Goal: Task Accomplishment & Management: Manage account settings

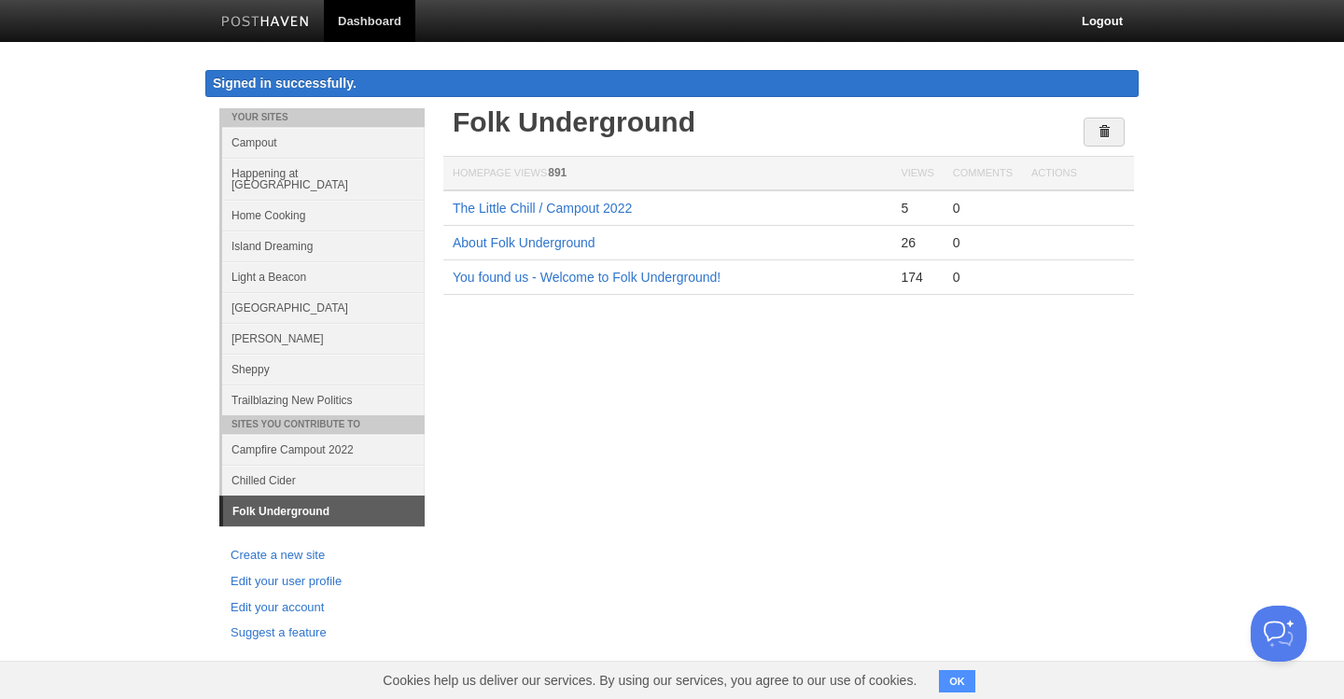
click at [279, 174] on link "Happening at [GEOGRAPHIC_DATA]" at bounding box center [323, 179] width 203 height 42
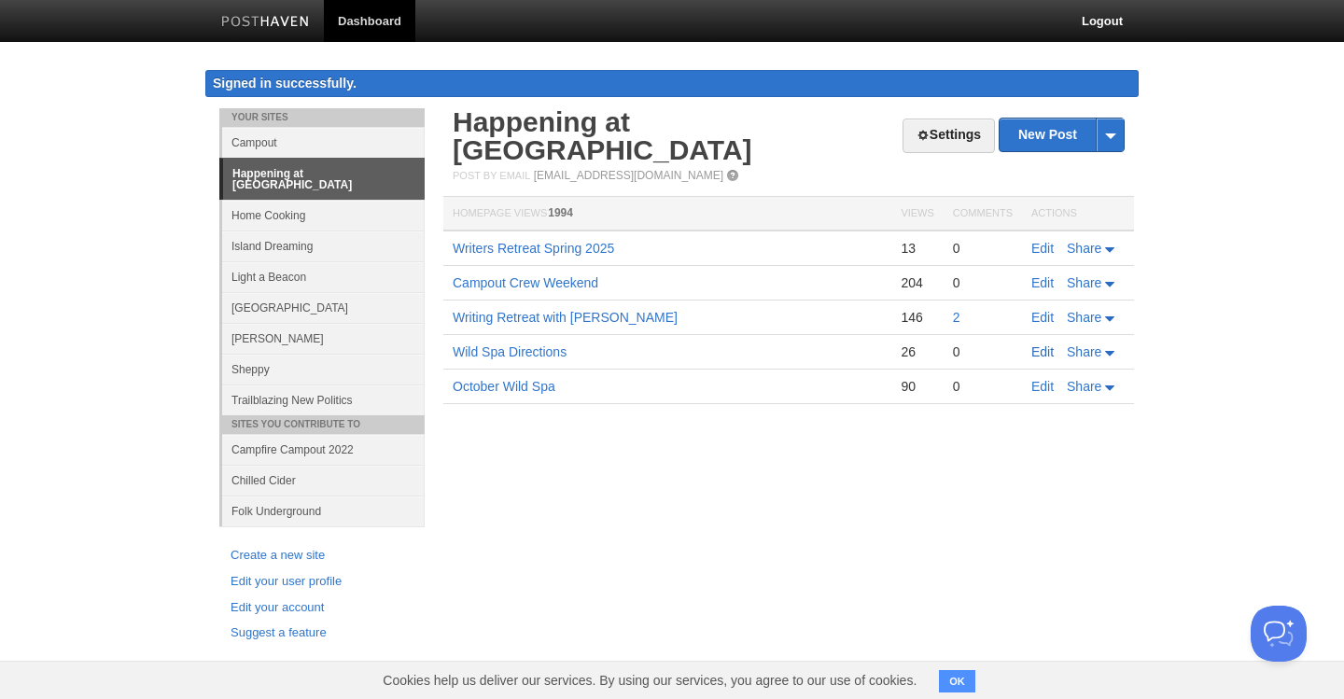
click at [1040, 344] on link "Edit" at bounding box center [1042, 351] width 22 height 15
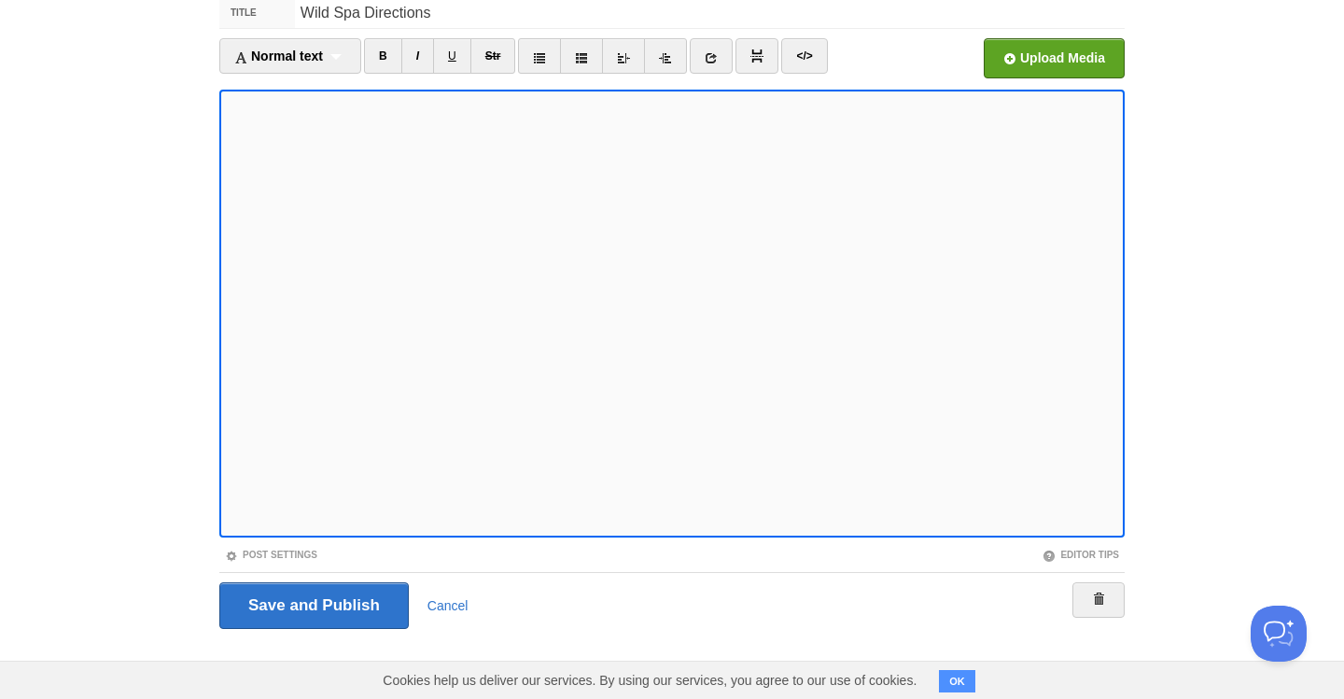
scroll to position [128, 0]
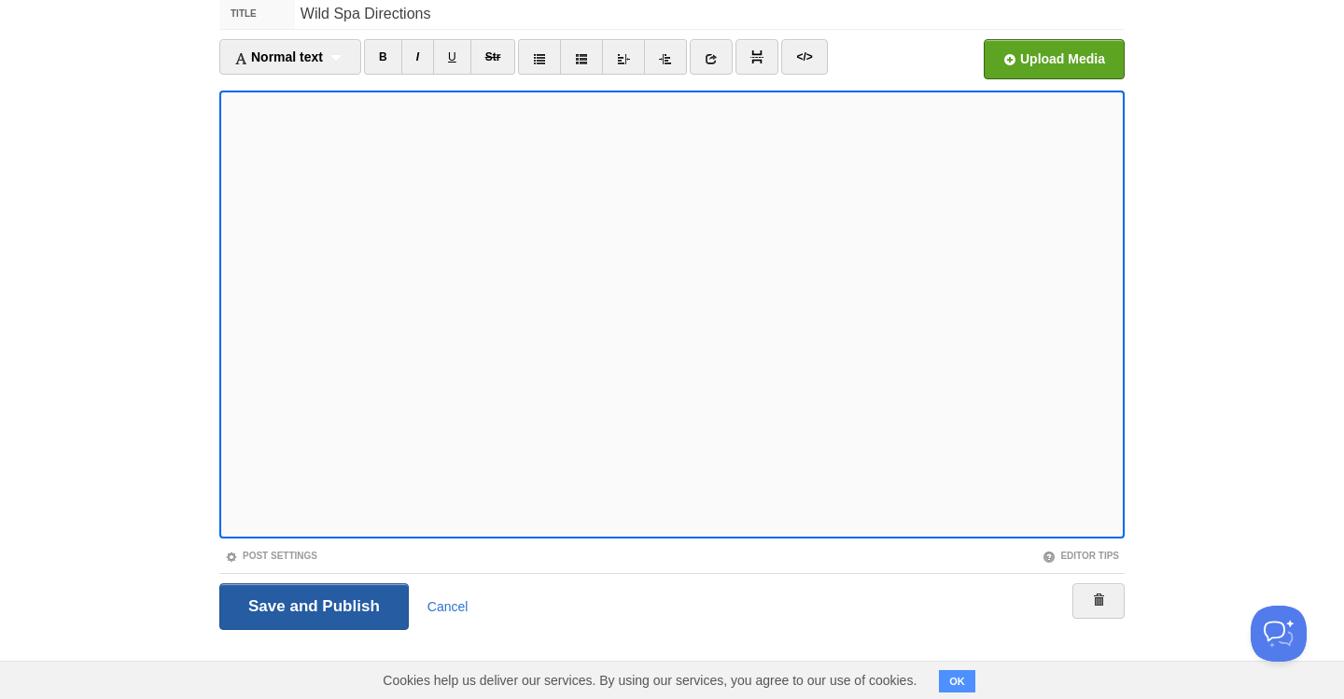
click at [311, 608] on input "Save and Publish" at bounding box center [313, 606] width 189 height 47
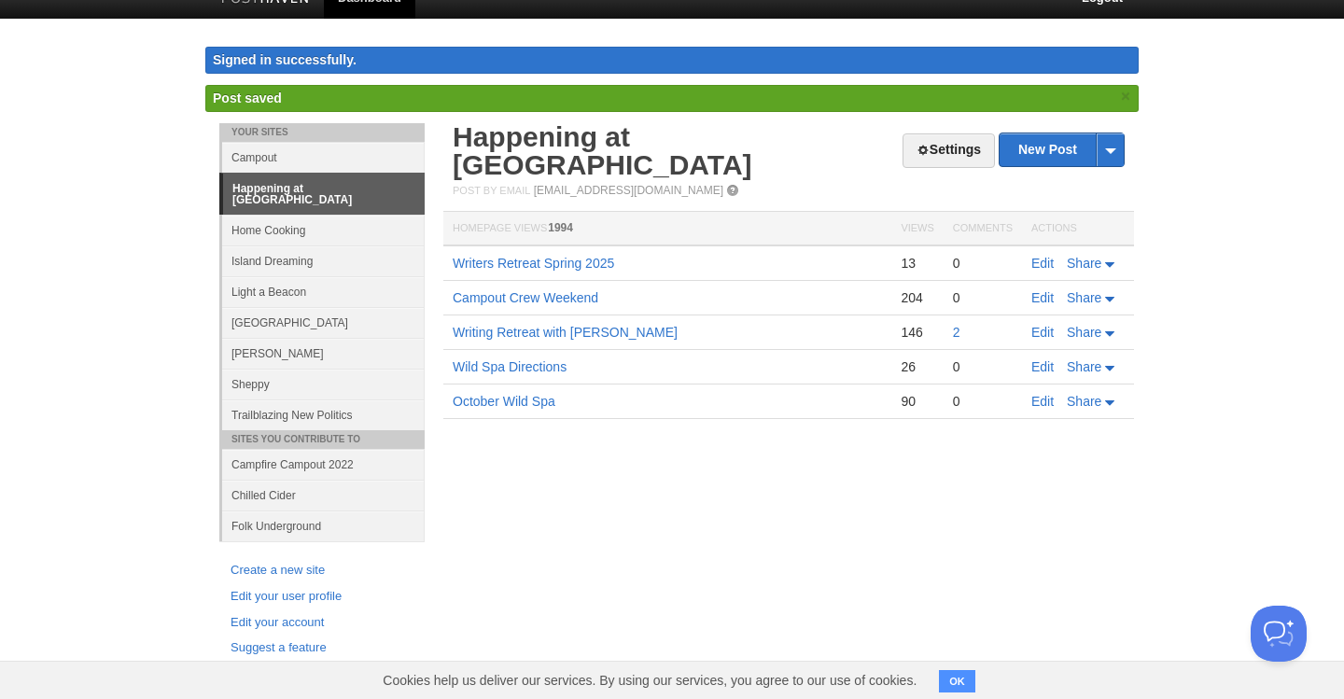
scroll to position [21, 0]
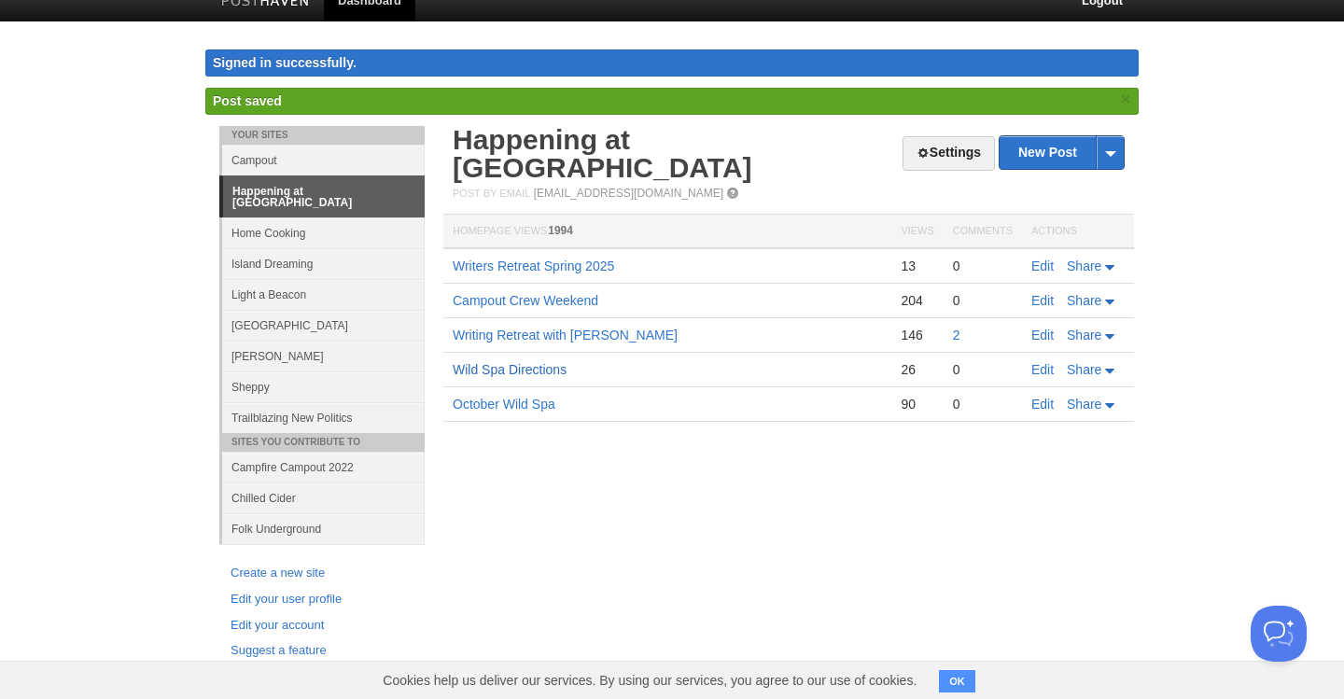
click at [526, 362] on link "Wild Spa Directions" at bounding box center [510, 369] width 114 height 15
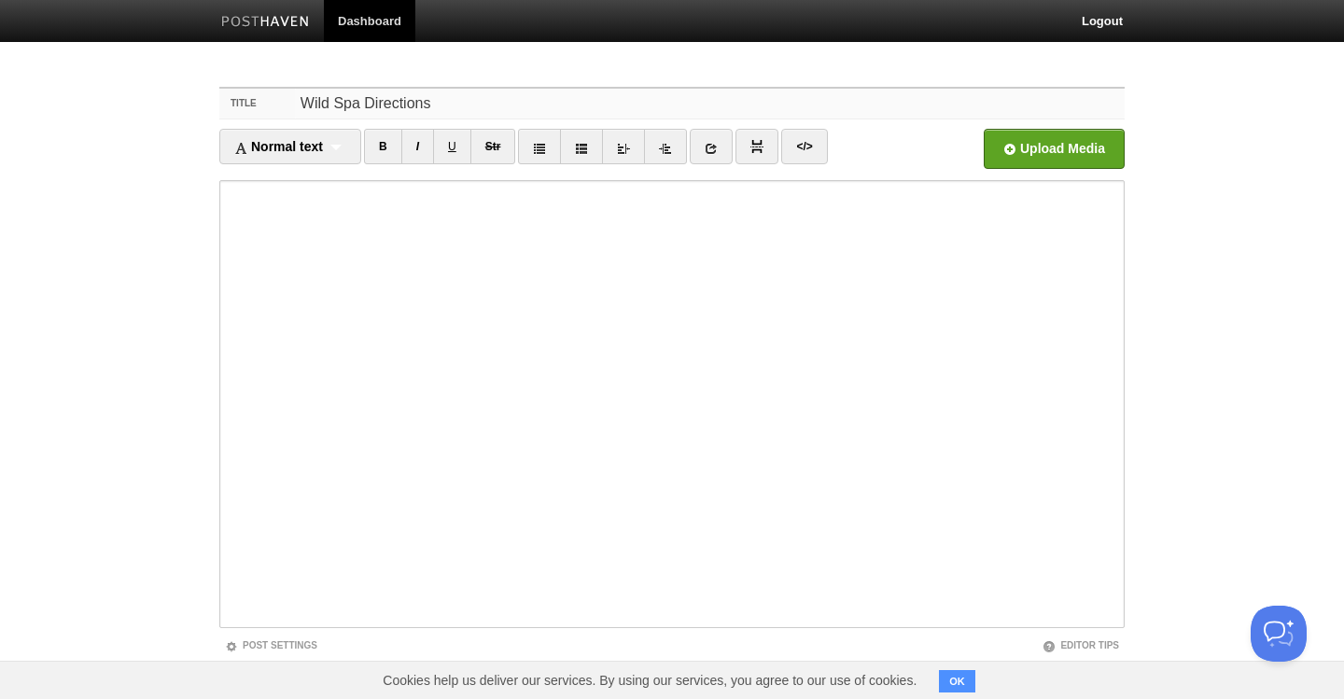
drag, startPoint x: 426, startPoint y: 105, endPoint x: 284, endPoint y: 104, distance: 141.9
click at [284, 104] on div "Title Wild Spa Directions" at bounding box center [671, 104] width 905 height 31
type input "F"
drag, startPoint x: 482, startPoint y: 102, endPoint x: 365, endPoint y: 104, distance: 116.7
click at [365, 104] on input "Weekend Inforamntriuon" at bounding box center [710, 104] width 830 height 30
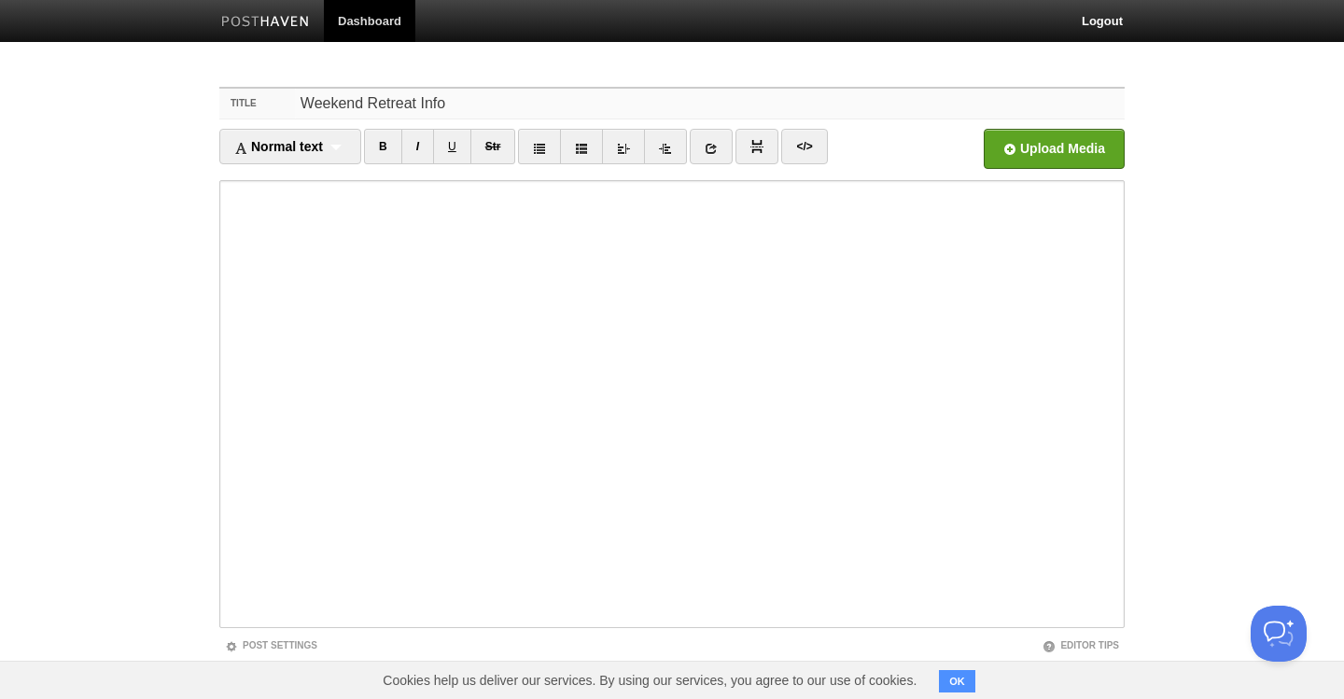
type input "Weekend Retreat Info"
click at [225, 410] on iframe at bounding box center [671, 404] width 905 height 448
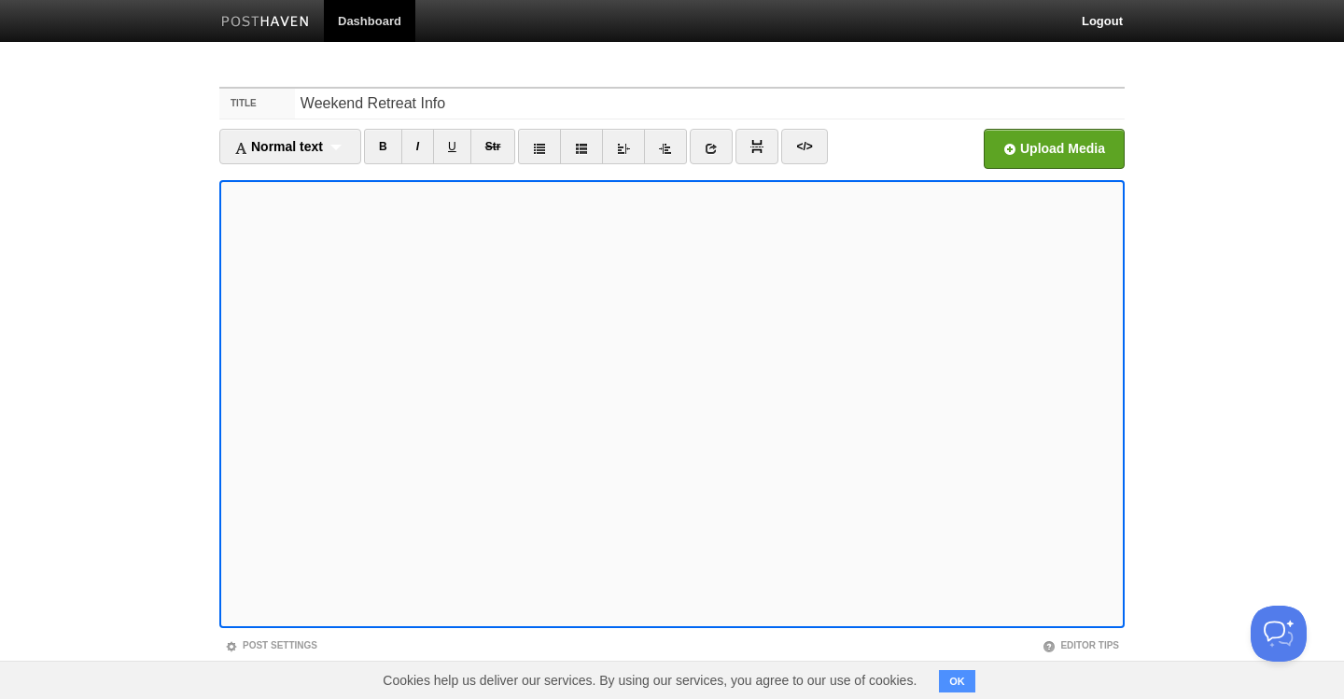
scroll to position [90, 0]
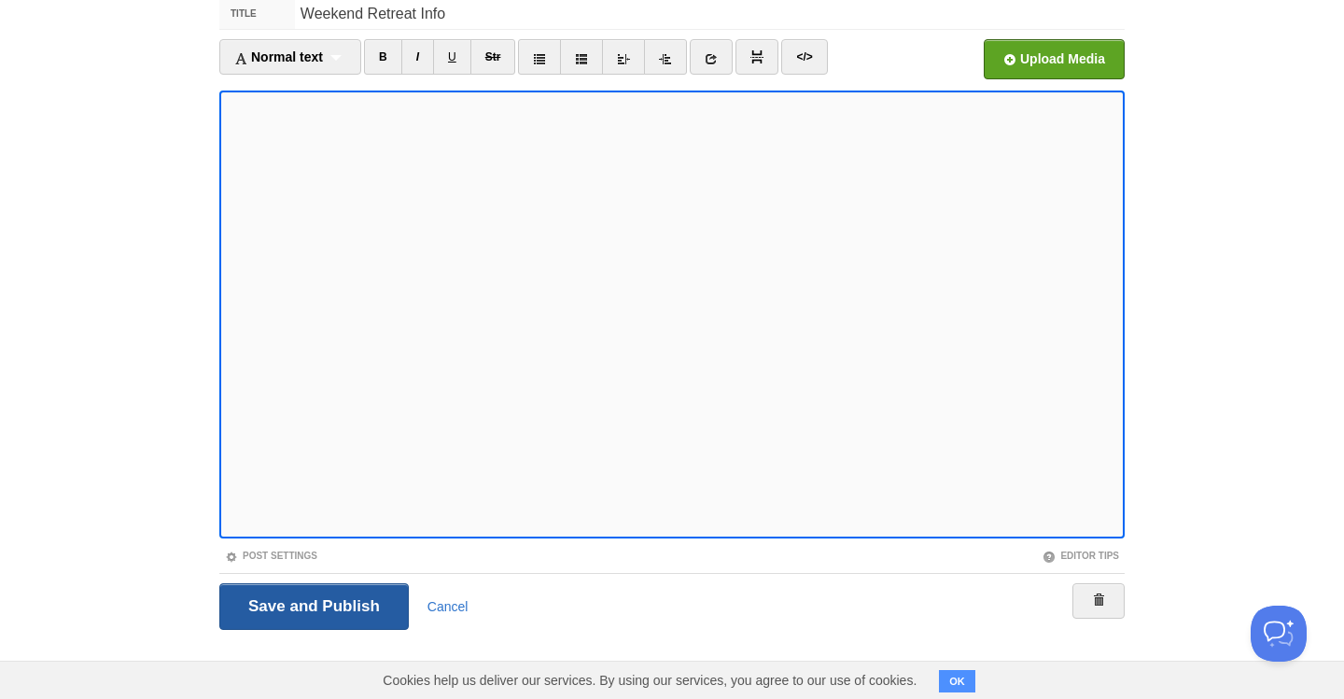
click at [330, 611] on input "Save and Publish" at bounding box center [313, 606] width 189 height 47
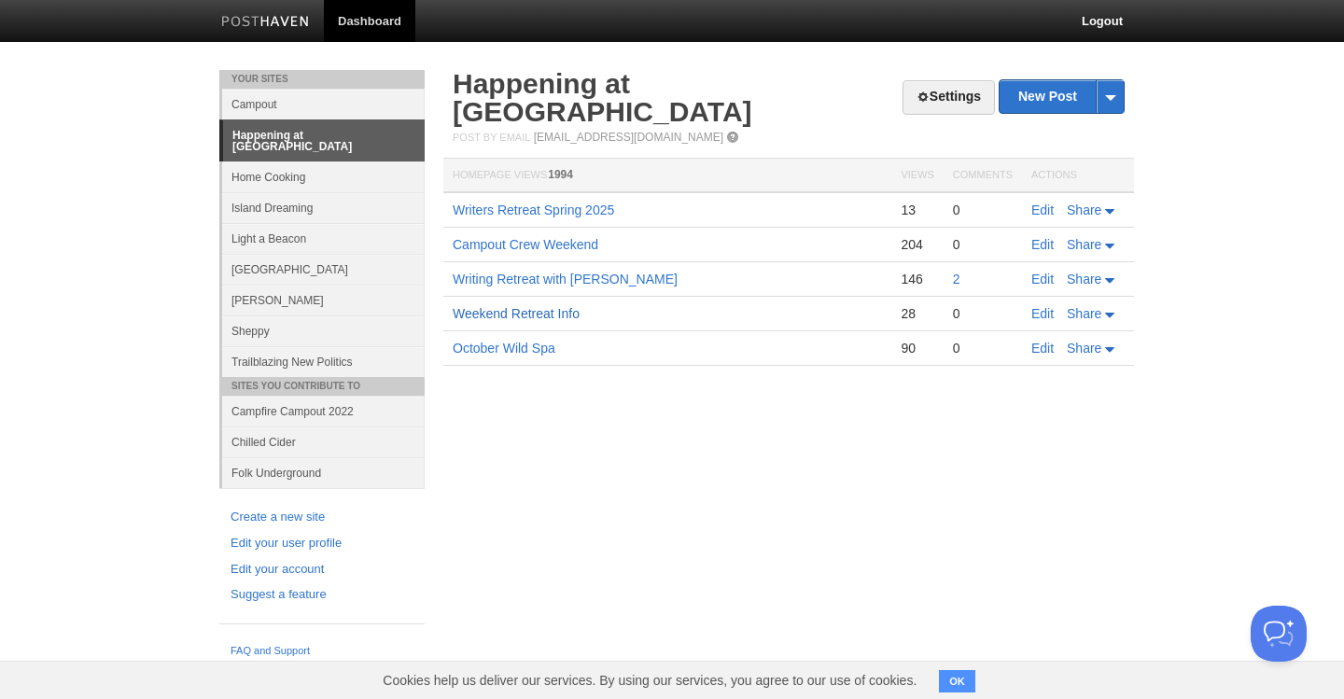
click at [513, 306] on link "Weekend Retreat Info" at bounding box center [516, 313] width 127 height 15
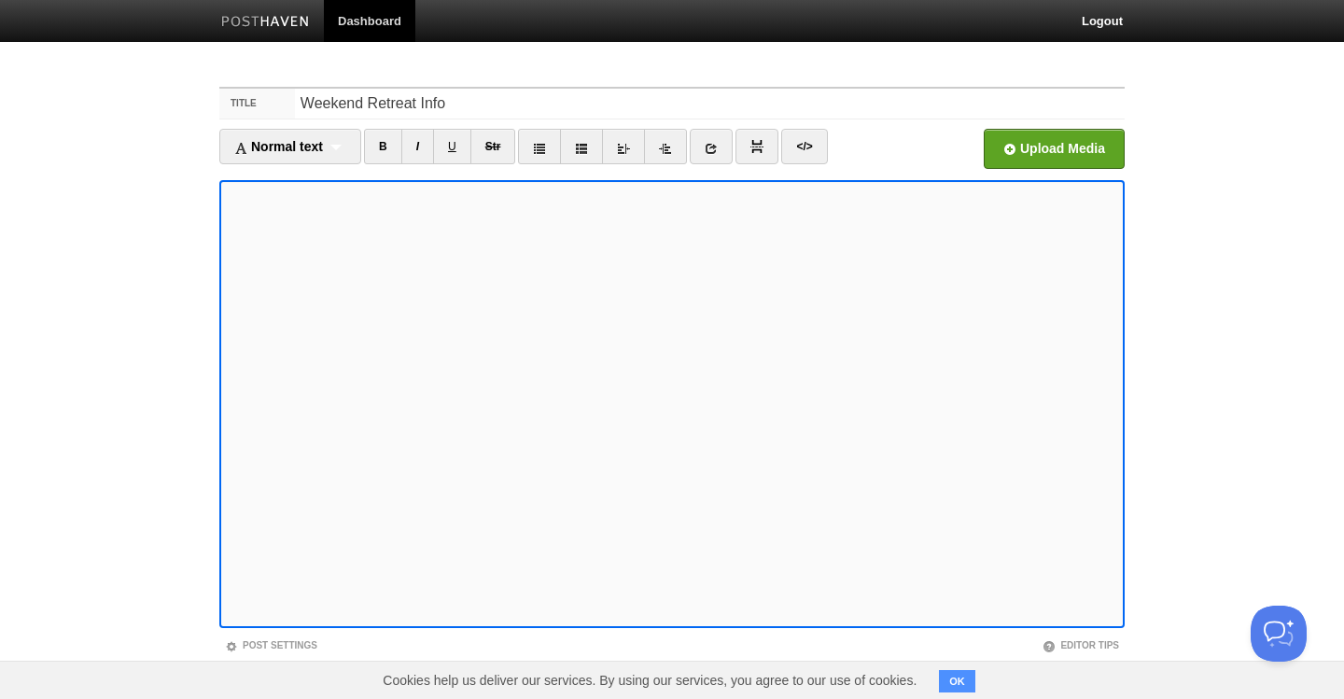
scroll to position [49, 0]
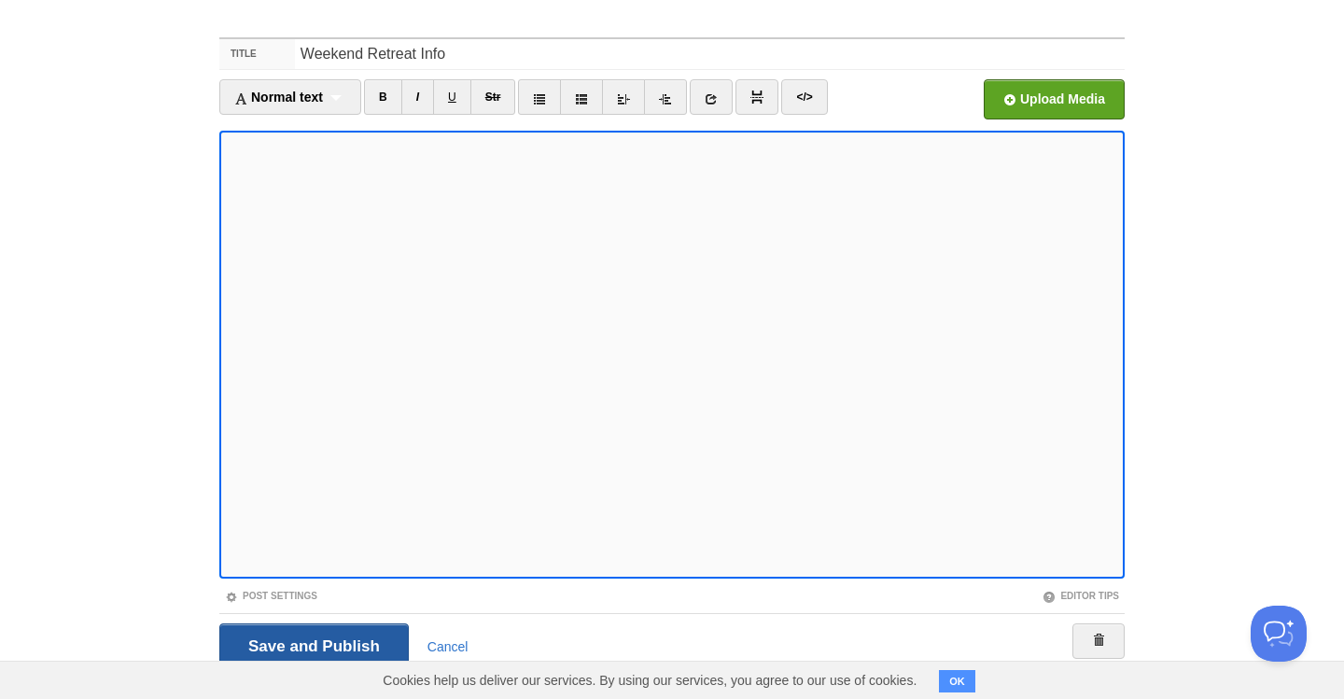
click at [289, 639] on input "Save and Publish" at bounding box center [313, 647] width 189 height 47
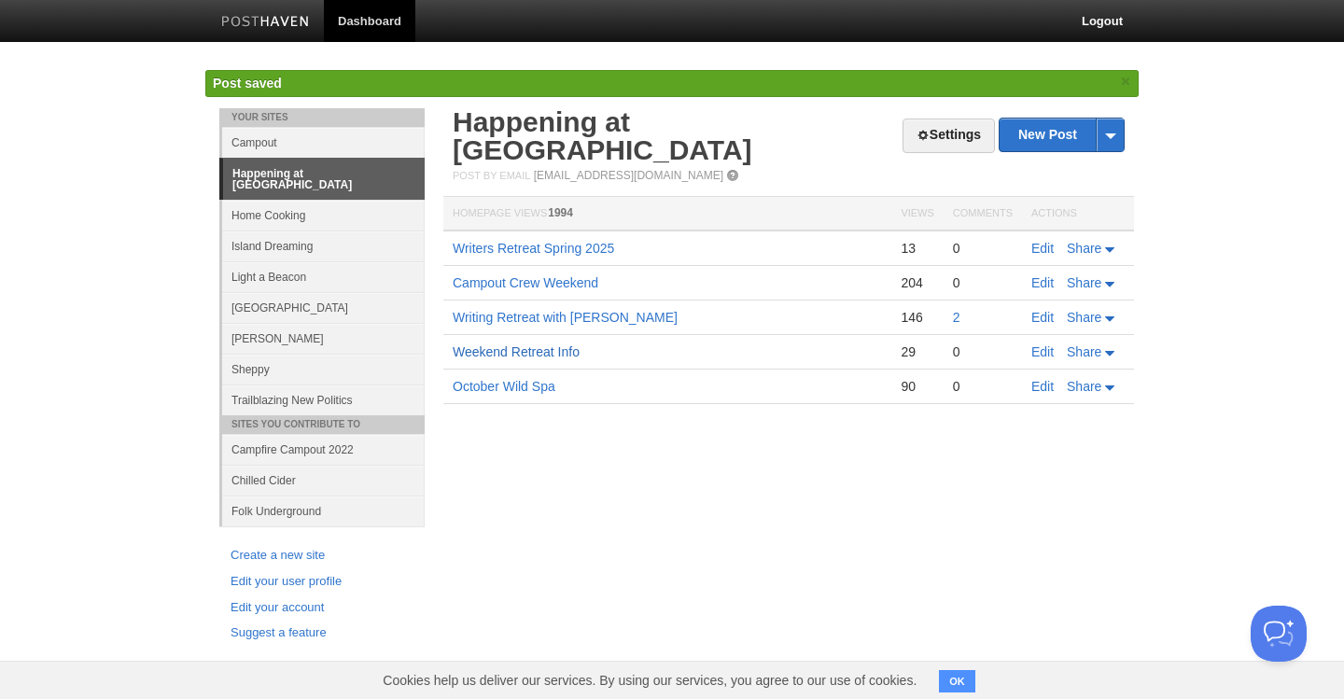
click at [557, 344] on link "Weekend Retreat Info" at bounding box center [516, 351] width 127 height 15
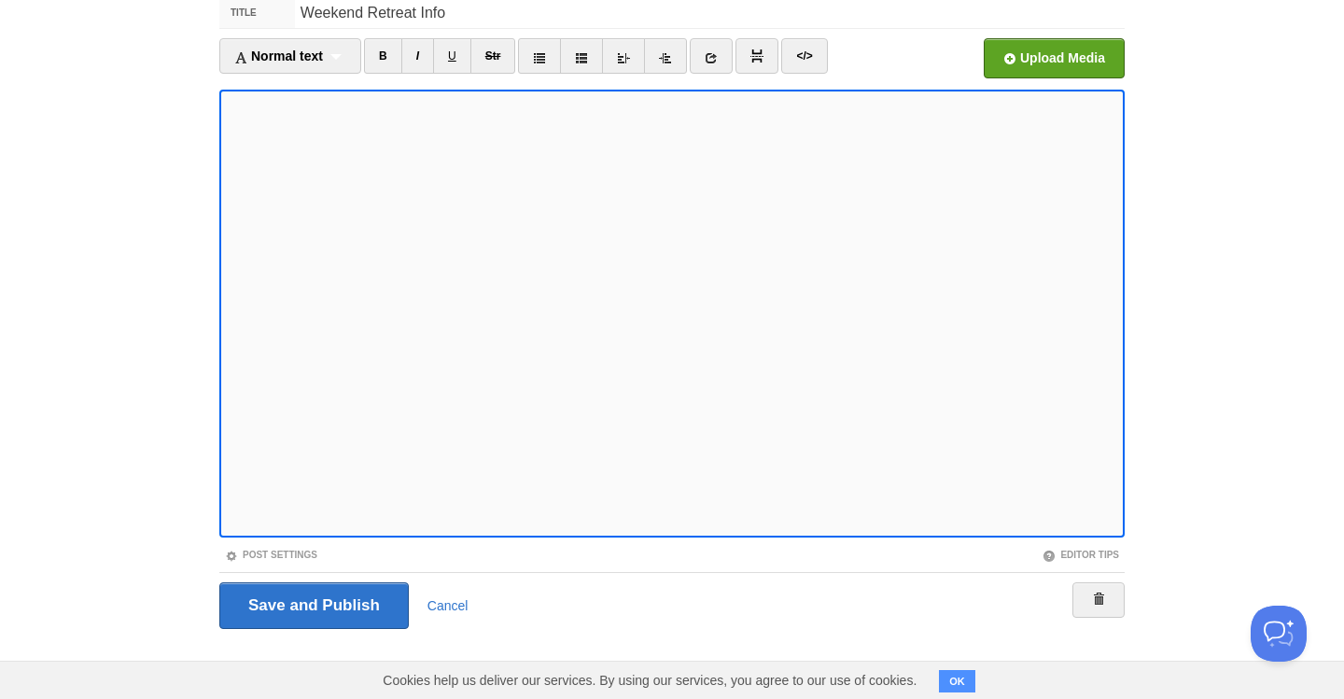
scroll to position [90, 0]
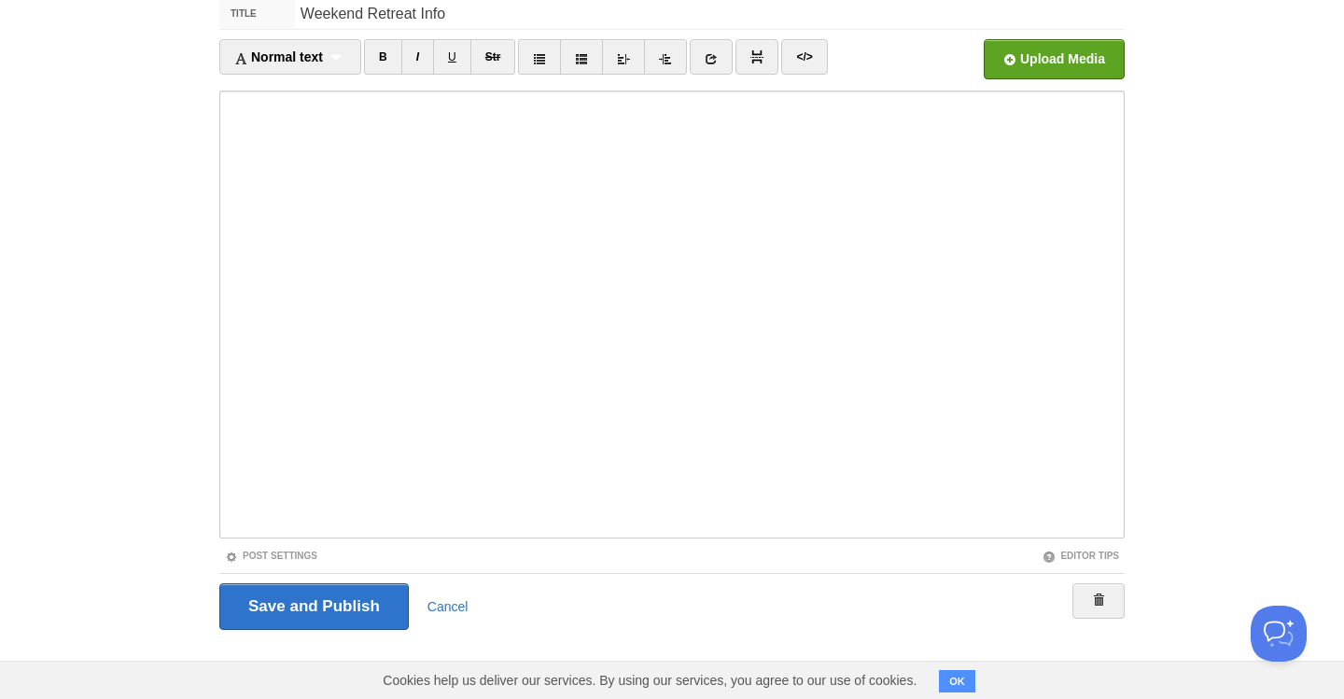
click at [225, 185] on iframe at bounding box center [671, 315] width 905 height 448
click at [302, 602] on input "Save and Publish" at bounding box center [313, 606] width 189 height 47
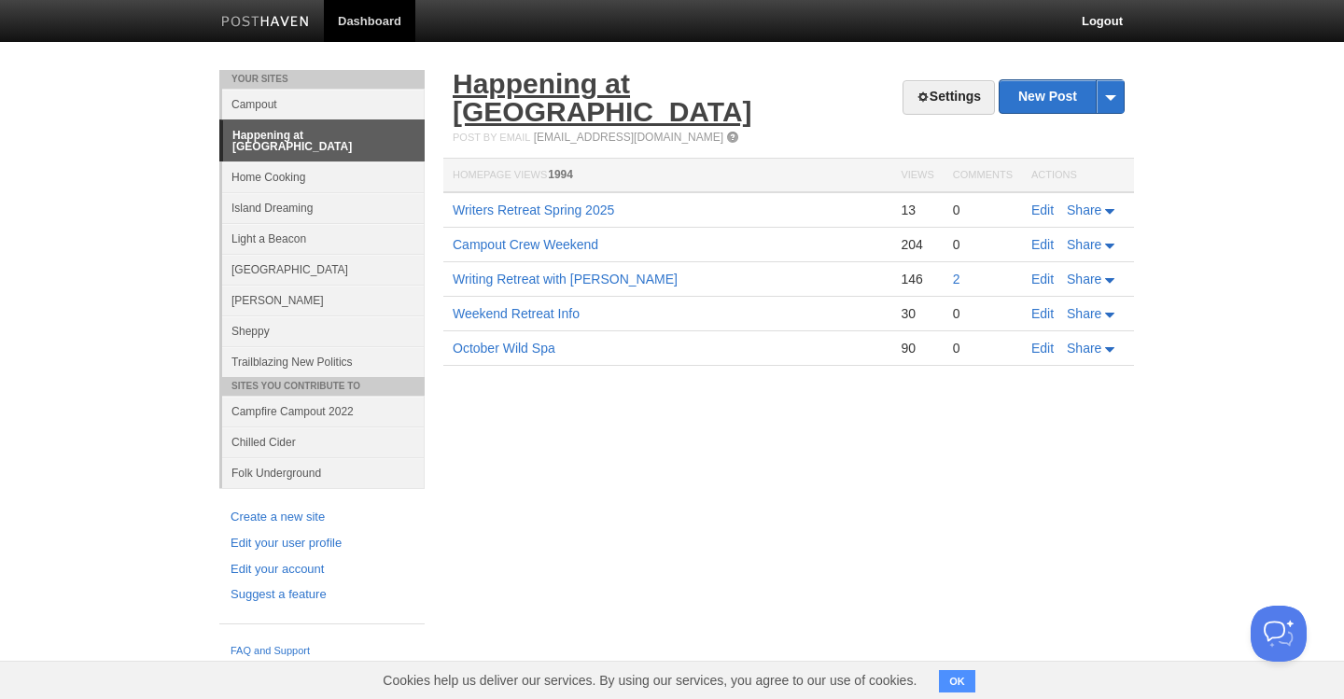
click at [623, 91] on link "Happening at [GEOGRAPHIC_DATA]" at bounding box center [603, 97] width 300 height 59
click at [1045, 306] on link "Edit" at bounding box center [1042, 313] width 22 height 15
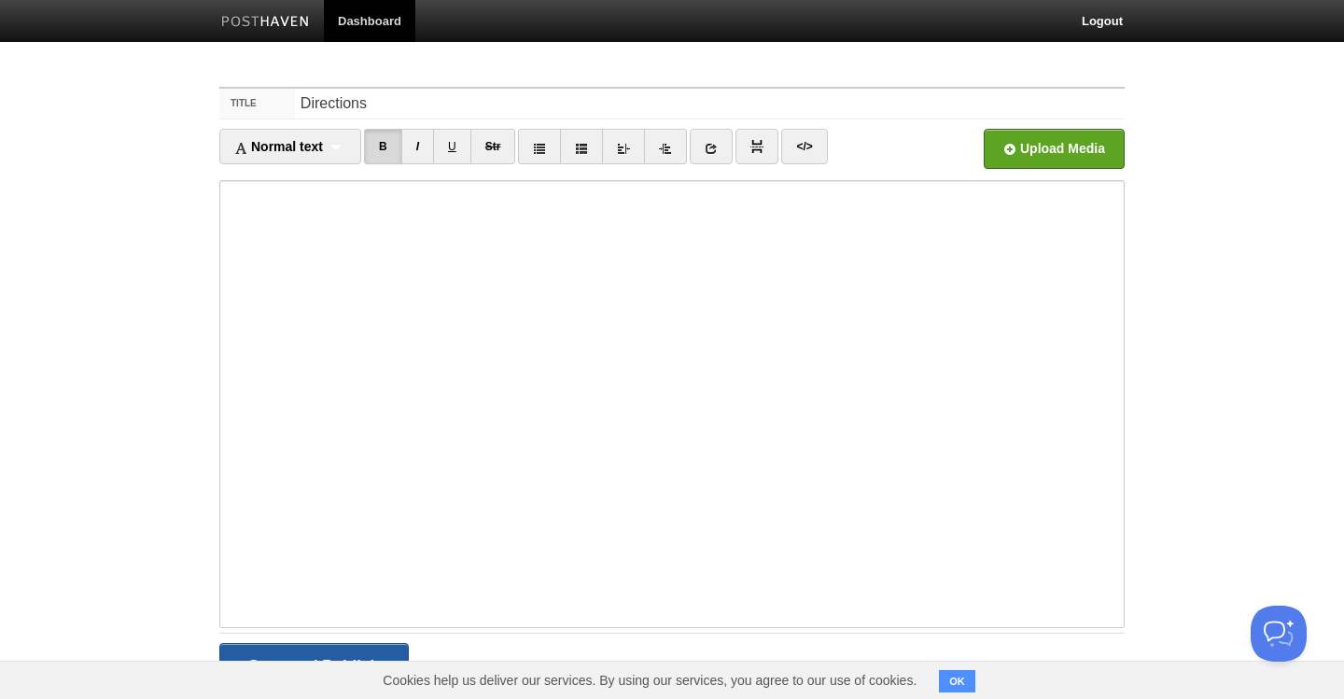
click at [303, 649] on input "Save and Publish" at bounding box center [313, 666] width 189 height 47
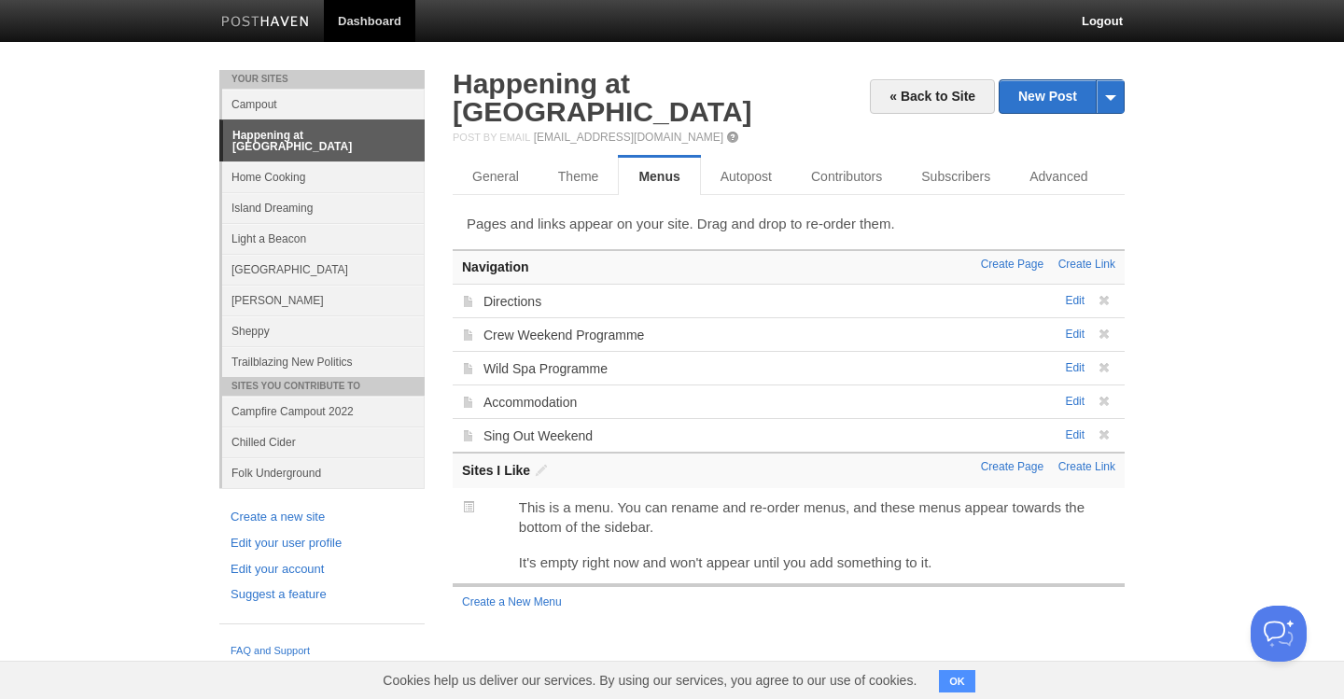
click at [252, 348] on link "Trailblazing New Politics" at bounding box center [323, 361] width 203 height 31
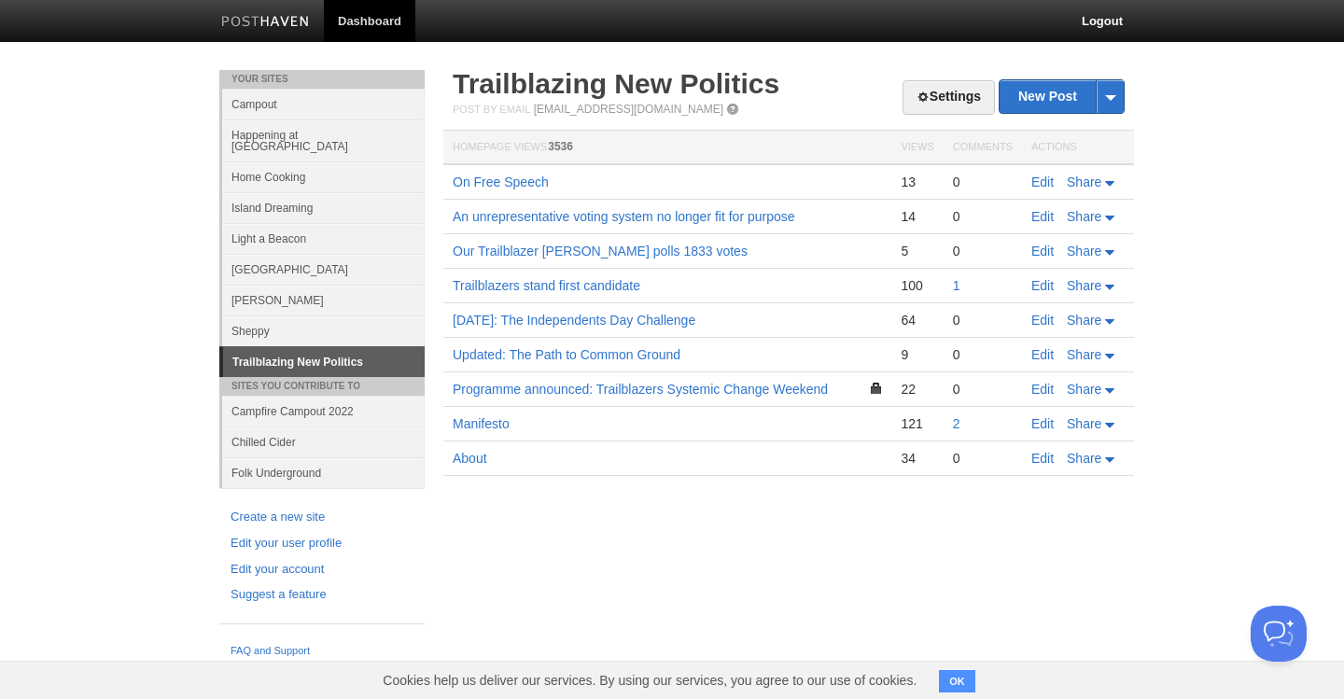
click at [280, 198] on link "Island Dreaming" at bounding box center [323, 207] width 203 height 31
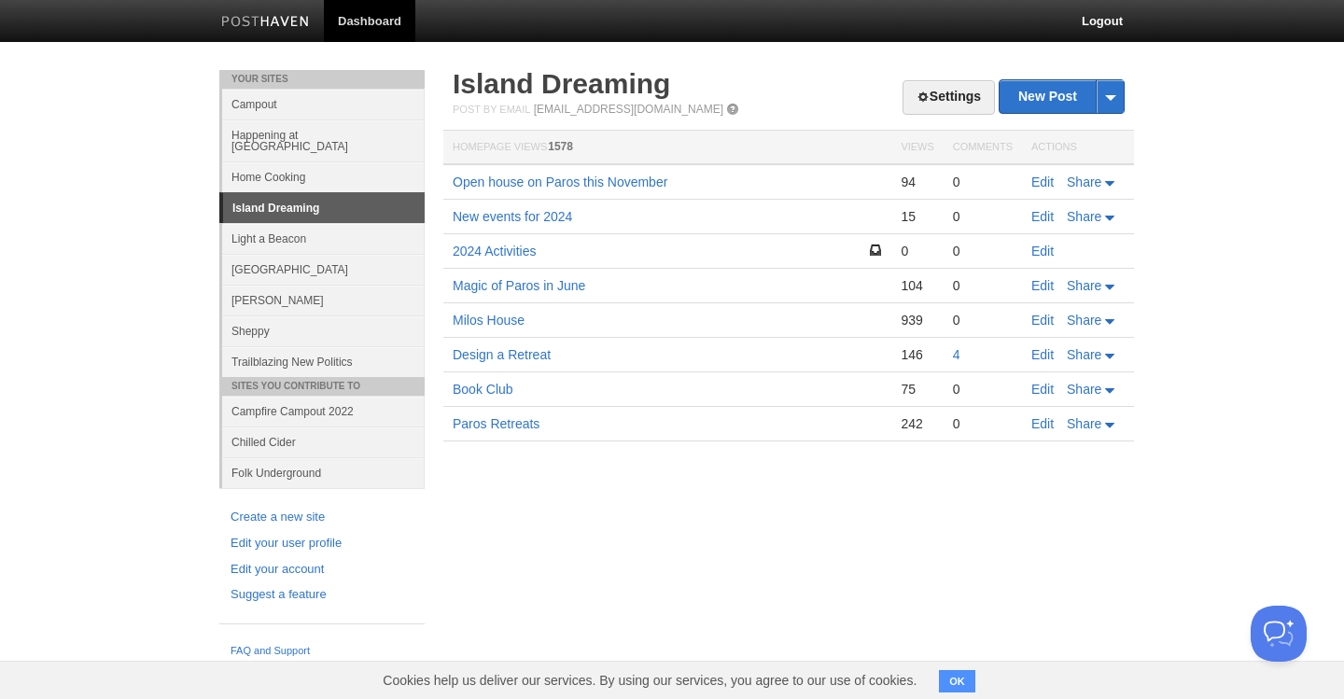
click at [305, 133] on link "Happening at [GEOGRAPHIC_DATA]" at bounding box center [323, 140] width 203 height 42
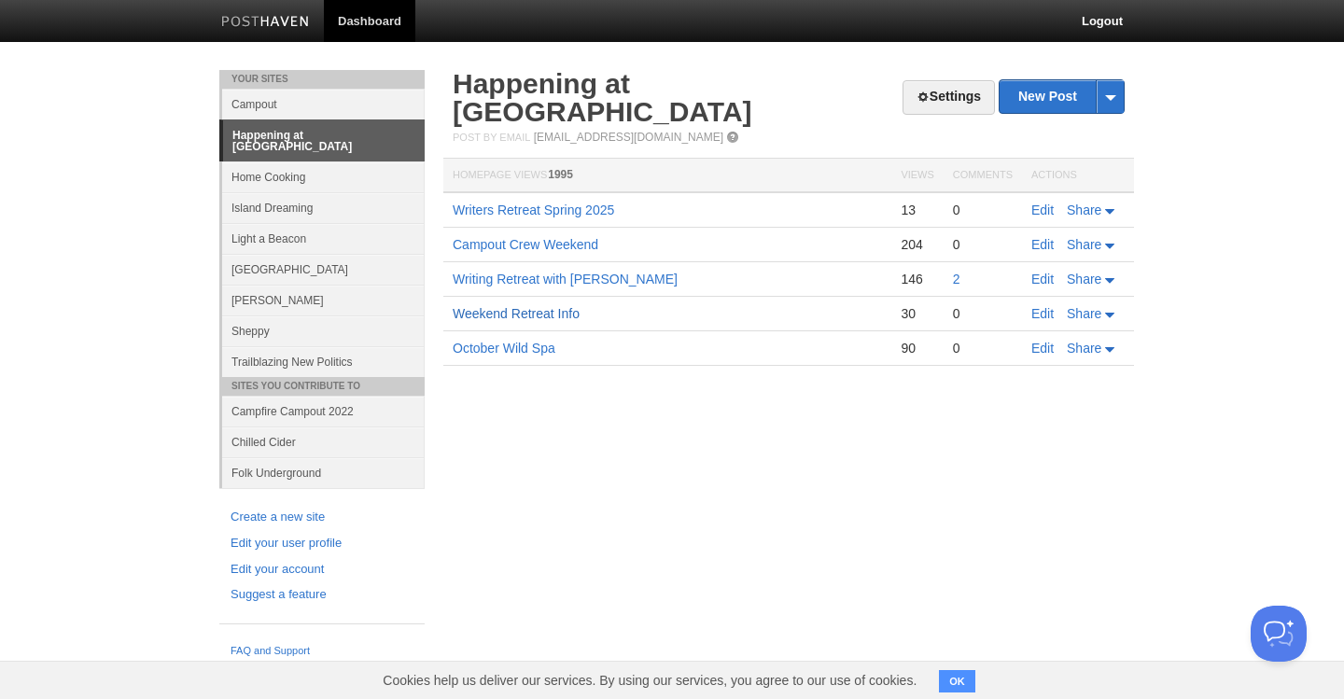
click at [563, 306] on link "Weekend Retreat Info" at bounding box center [516, 313] width 127 height 15
click at [961, 97] on link "Settings" at bounding box center [949, 97] width 92 height 35
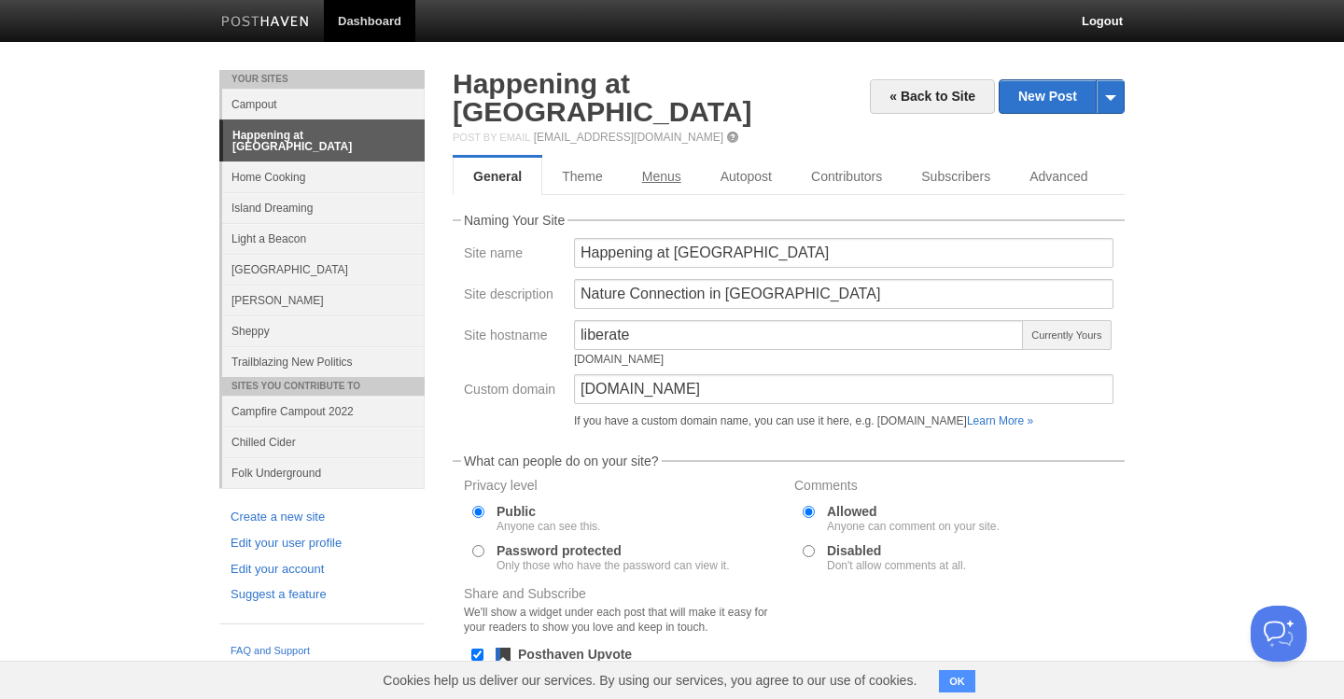
click at [662, 158] on link "Menus" at bounding box center [662, 176] width 78 height 37
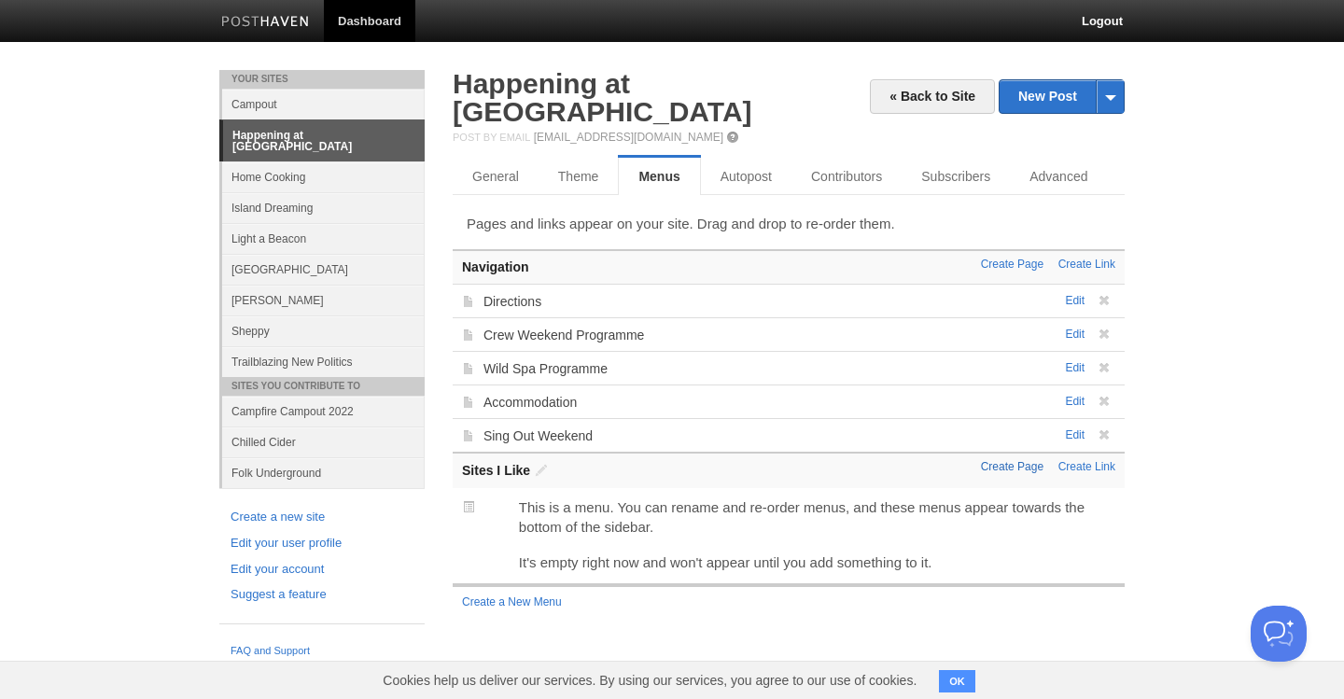
click at [1016, 460] on link "Create Page" at bounding box center [1012, 466] width 63 height 13
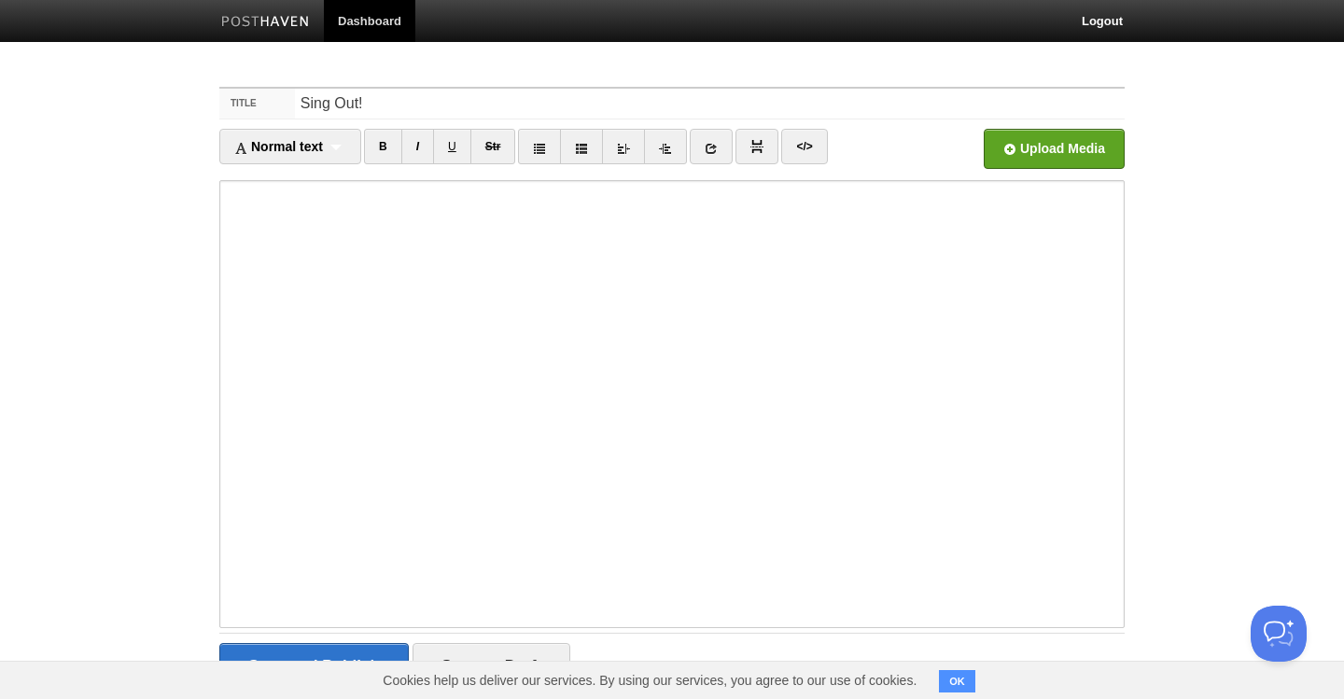
type input "Sing Out!"
click at [1046, 147] on input "file" at bounding box center [490, 153] width 1413 height 95
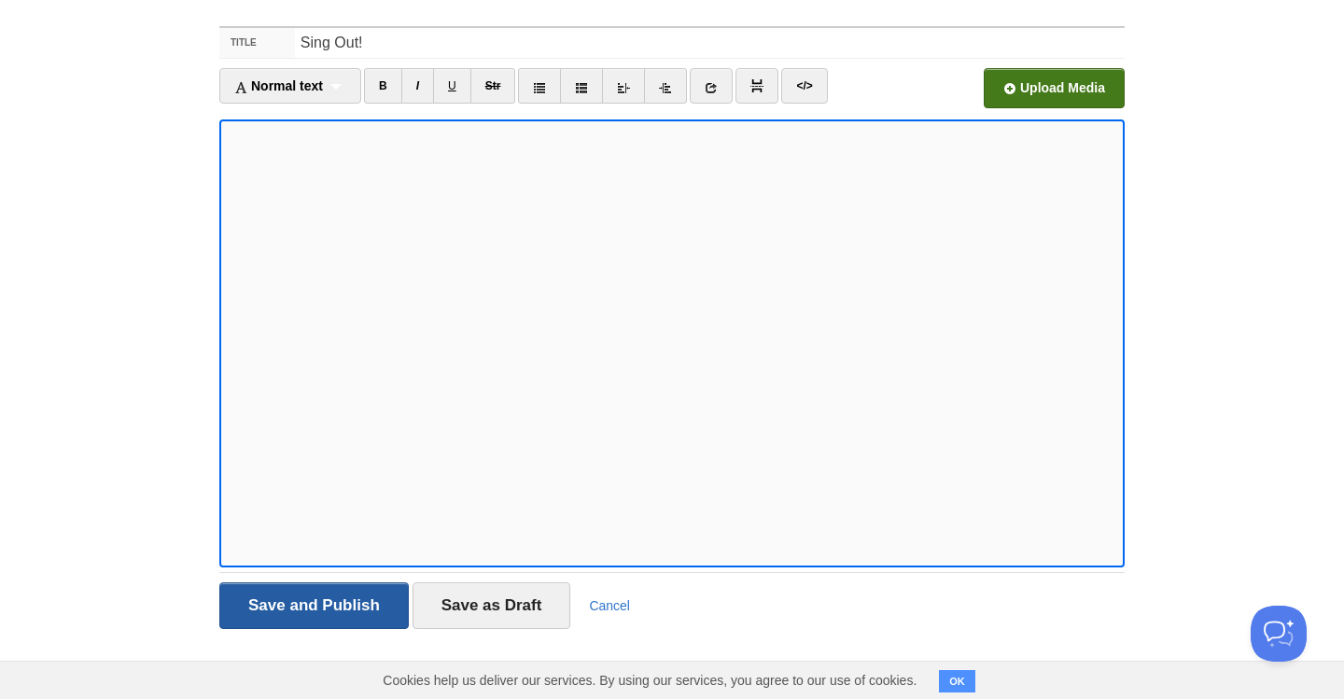
scroll to position [61, 0]
click at [316, 601] on input "Save and Publish" at bounding box center [313, 605] width 189 height 47
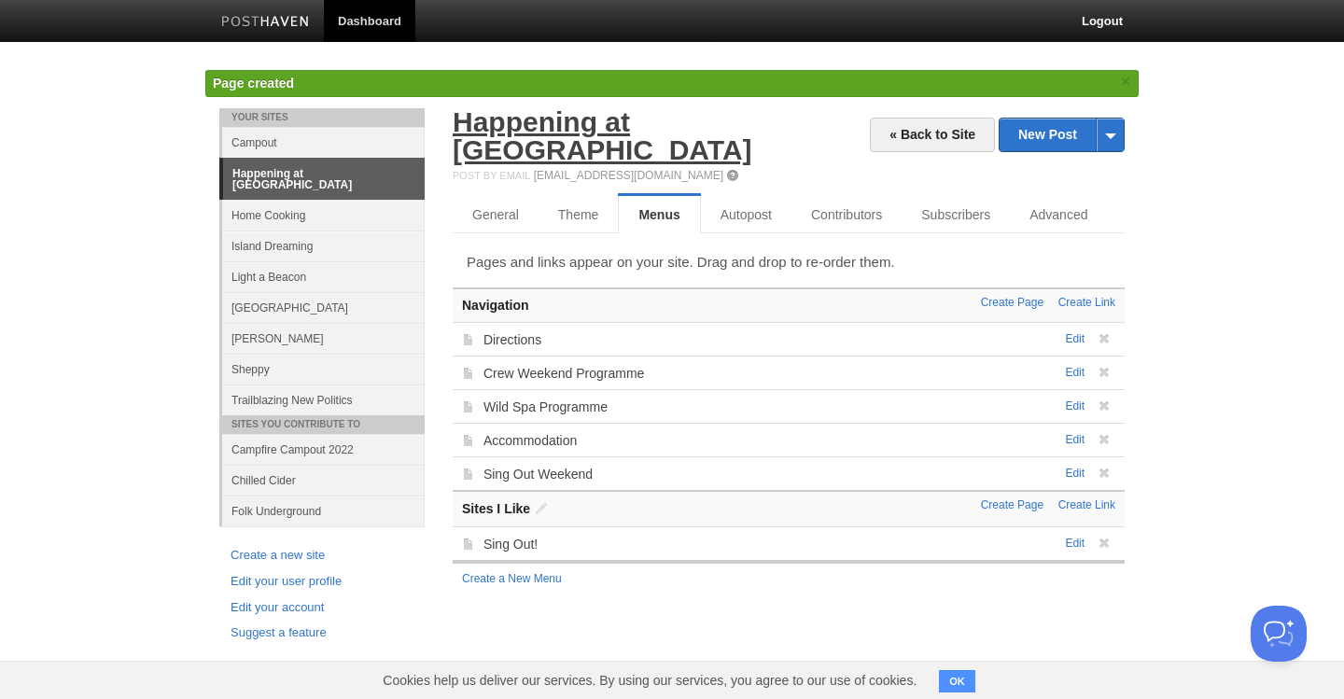
click at [682, 129] on link "Happening at [GEOGRAPHIC_DATA]" at bounding box center [603, 135] width 300 height 59
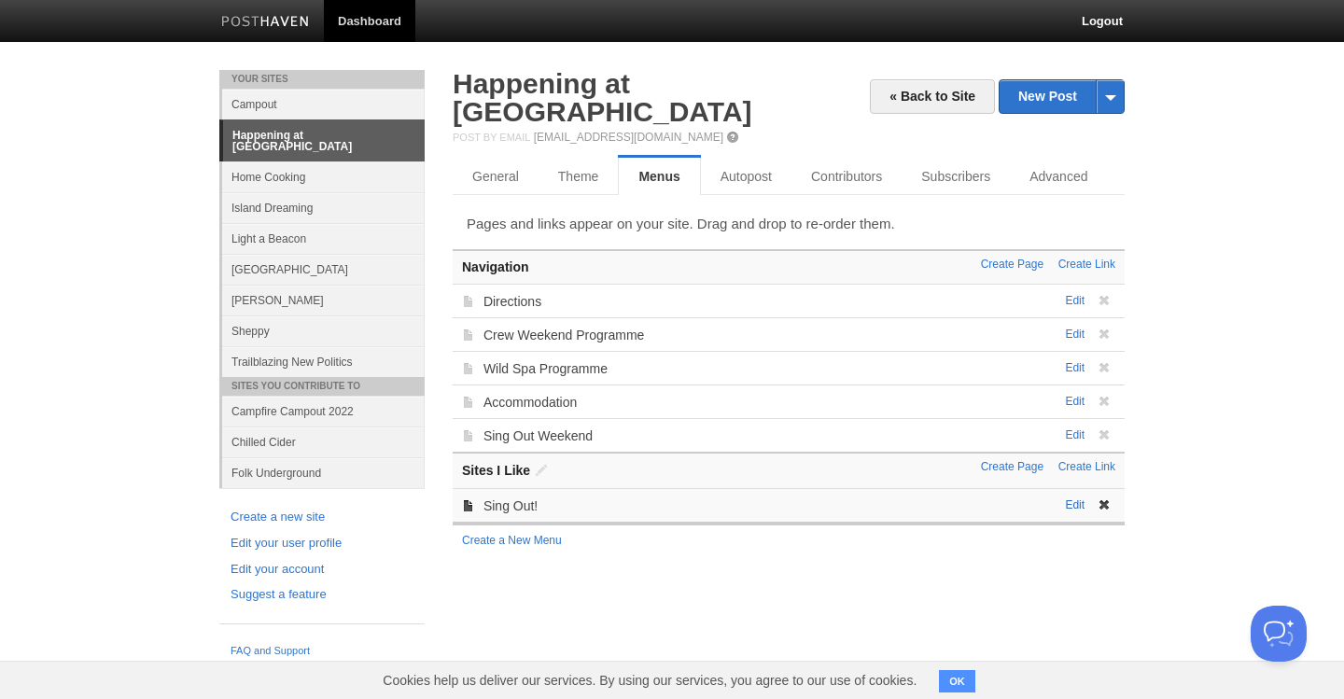
click at [1075, 498] on link "Edit" at bounding box center [1075, 504] width 20 height 13
click at [512, 498] on link "Sing Out!" at bounding box center [511, 505] width 54 height 15
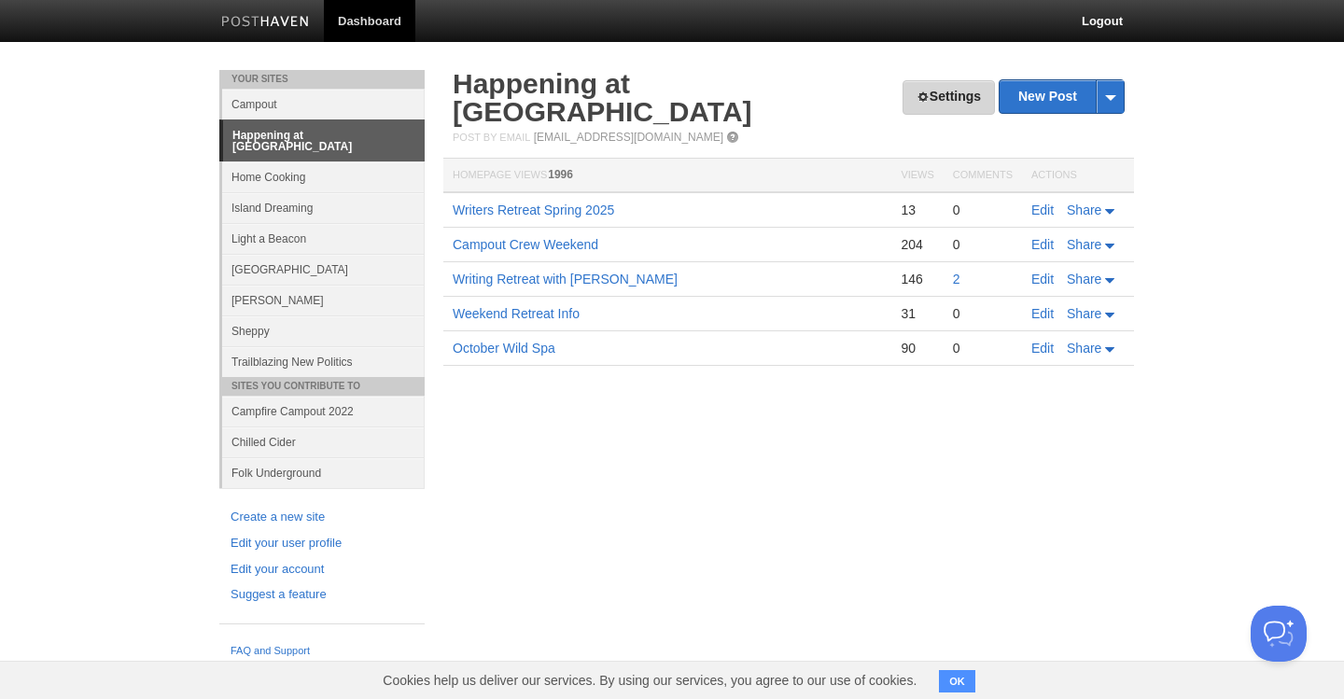
click at [953, 95] on link "Settings" at bounding box center [949, 97] width 92 height 35
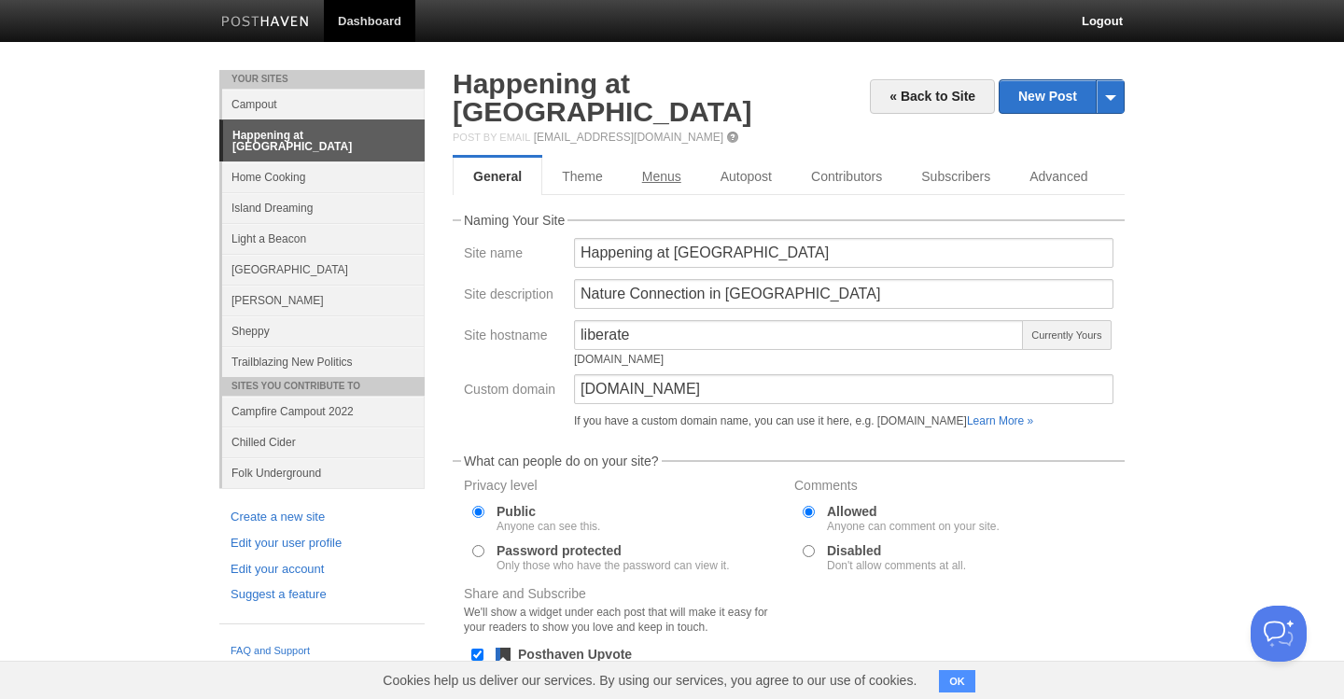
click at [666, 158] on link "Menus" at bounding box center [662, 176] width 78 height 37
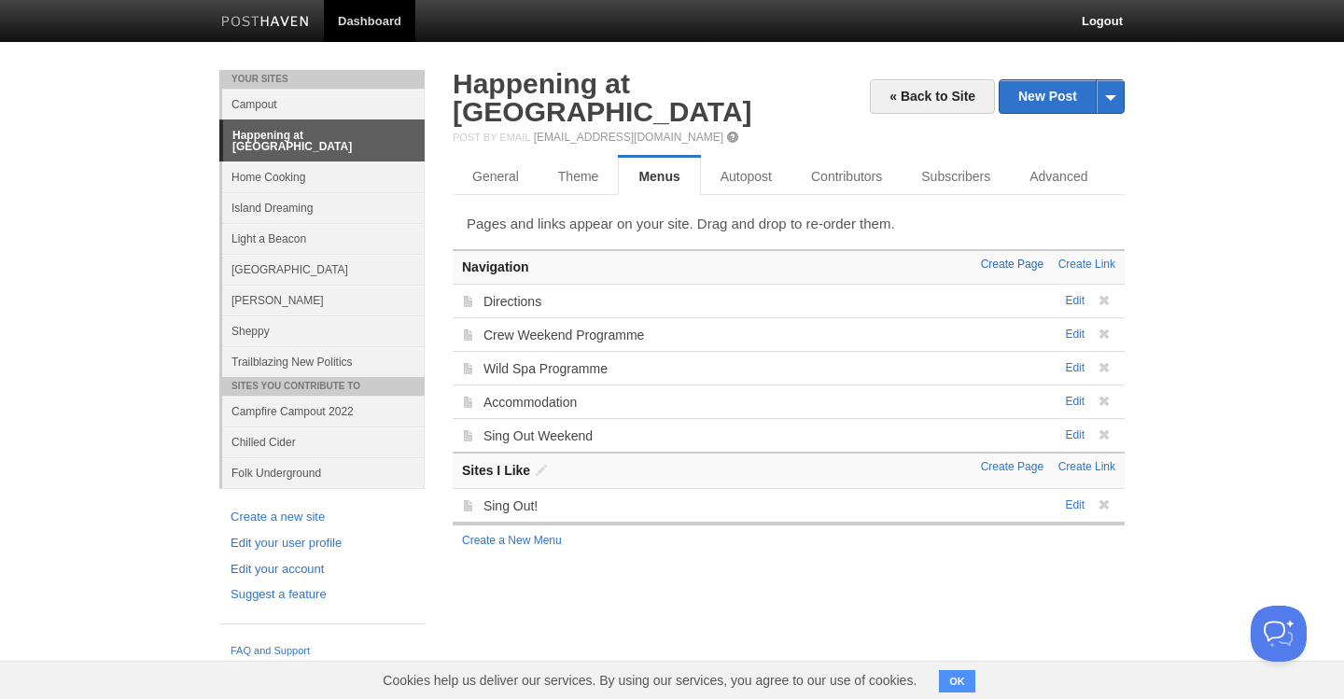
click at [1005, 258] on link "Create Page" at bounding box center [1012, 264] width 63 height 13
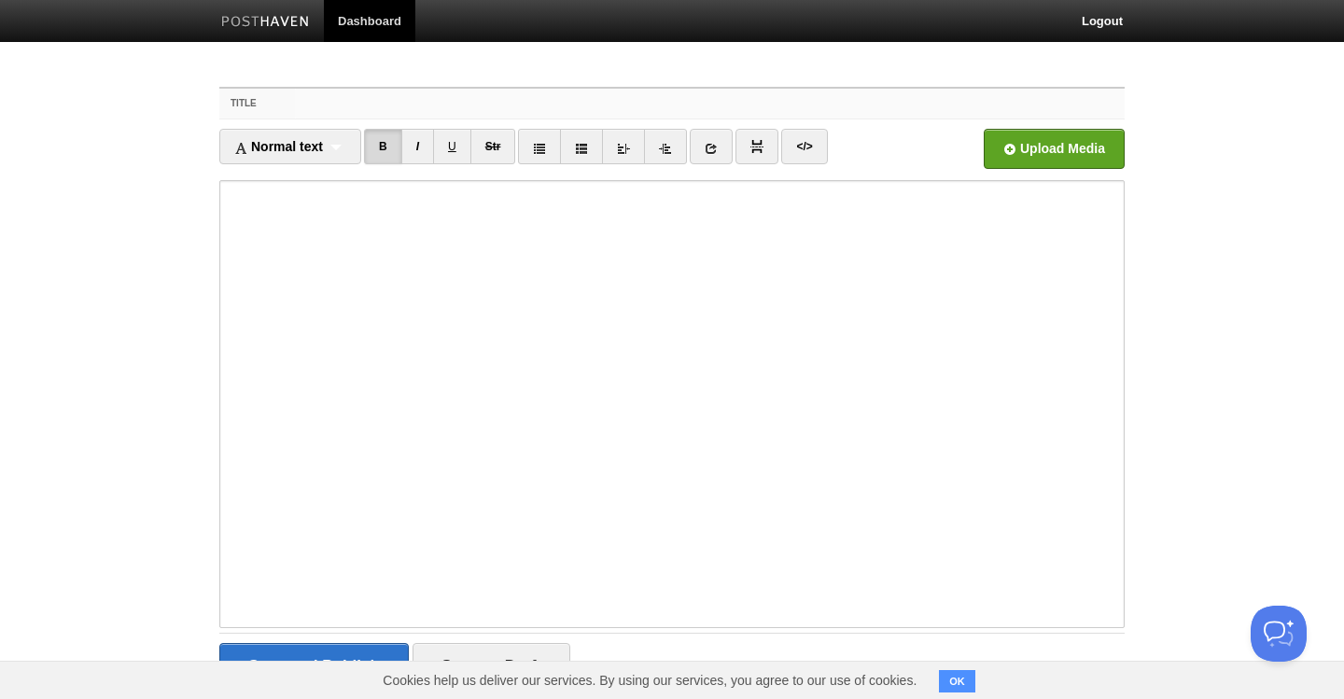
click at [330, 106] on input "Title" at bounding box center [710, 104] width 830 height 30
paste input "Welcome to Sing Out!"
type input "Welcome to Sing Out!"
click at [1073, 144] on input "file" at bounding box center [490, 153] width 1413 height 95
click at [1050, 155] on input "file" at bounding box center [490, 153] width 1413 height 95
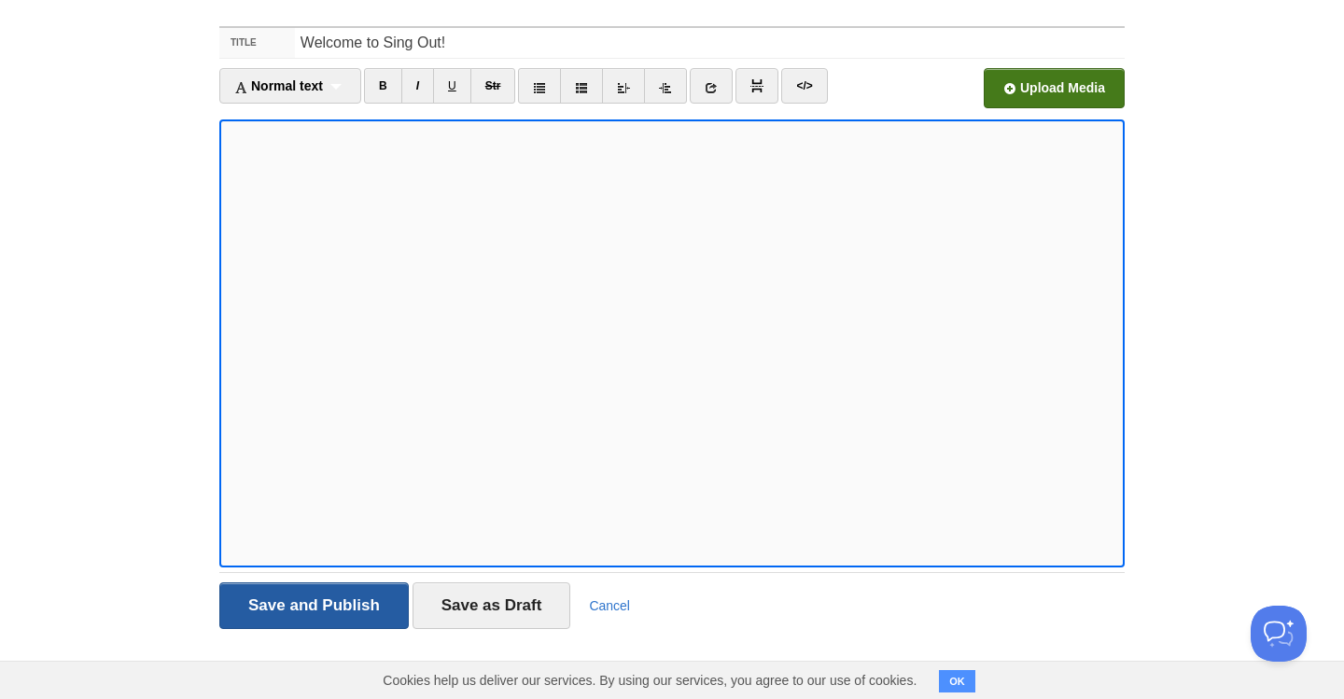
scroll to position [61, 0]
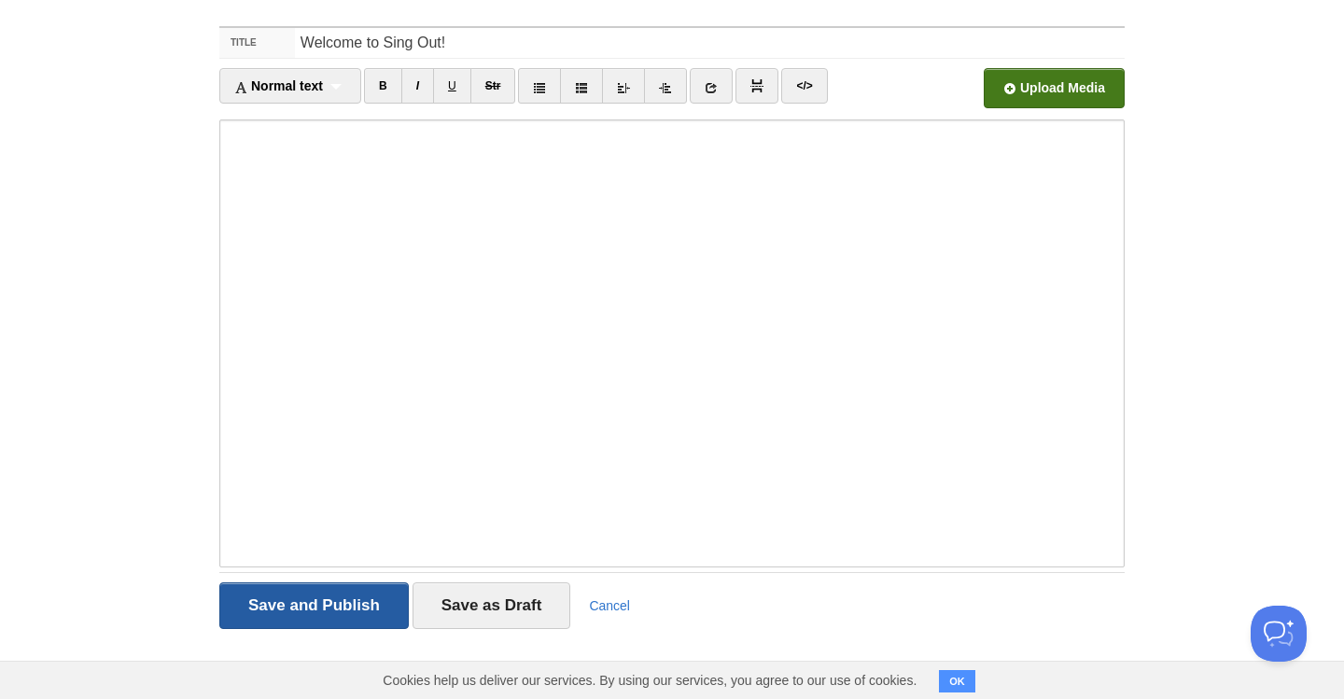
click at [306, 602] on input "Save and Publish" at bounding box center [313, 605] width 189 height 47
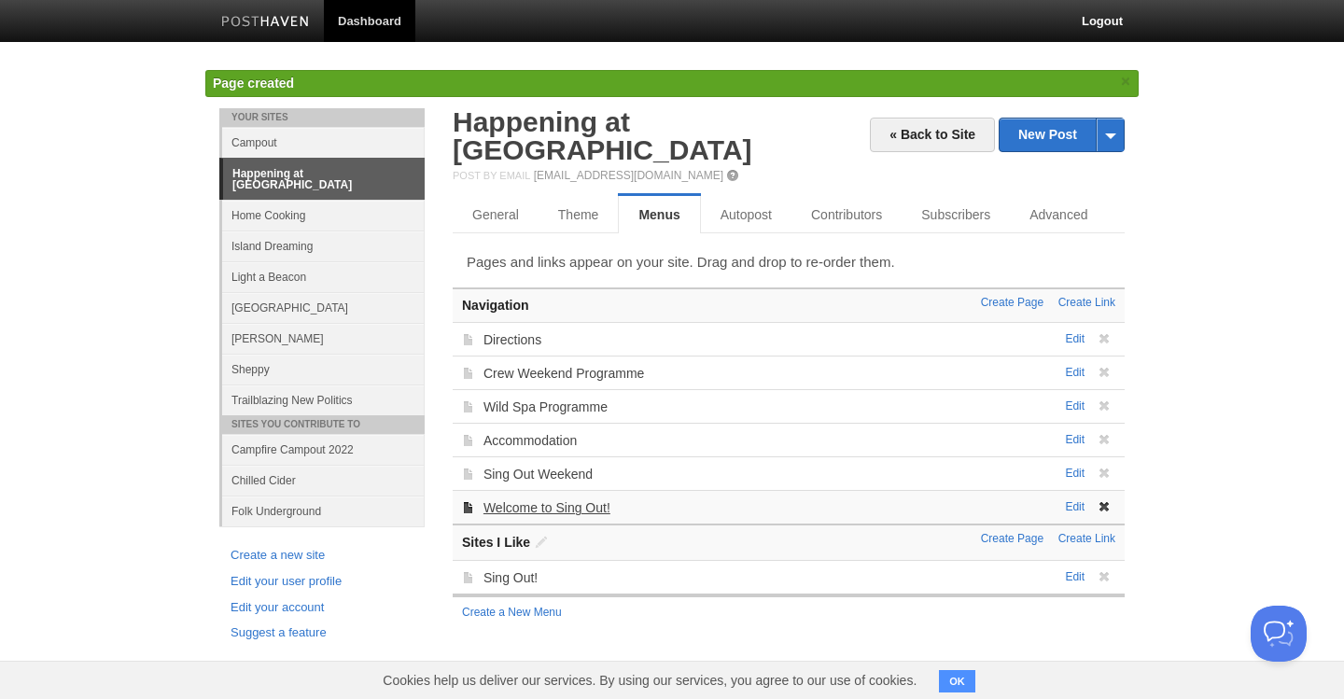
click at [596, 500] on link "Welcome to Sing Out!" at bounding box center [547, 507] width 127 height 15
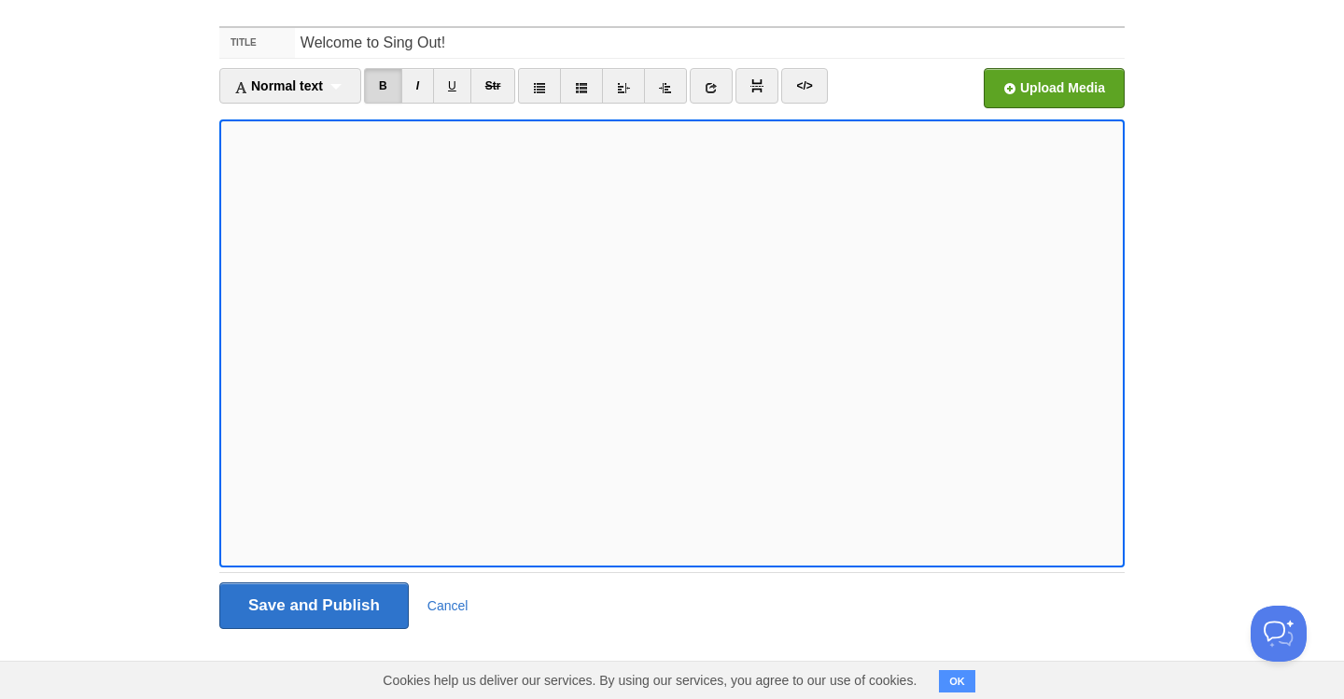
scroll to position [61, 0]
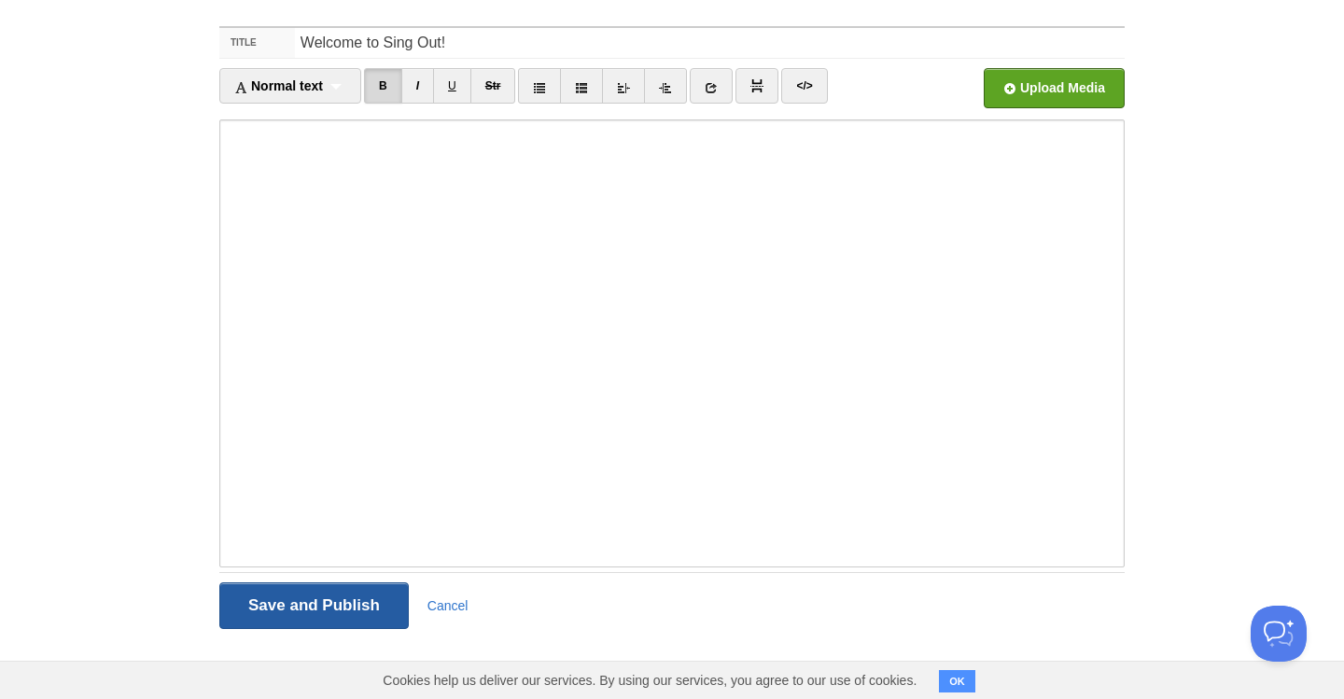
click at [322, 600] on input "Save and Publish" at bounding box center [313, 605] width 189 height 47
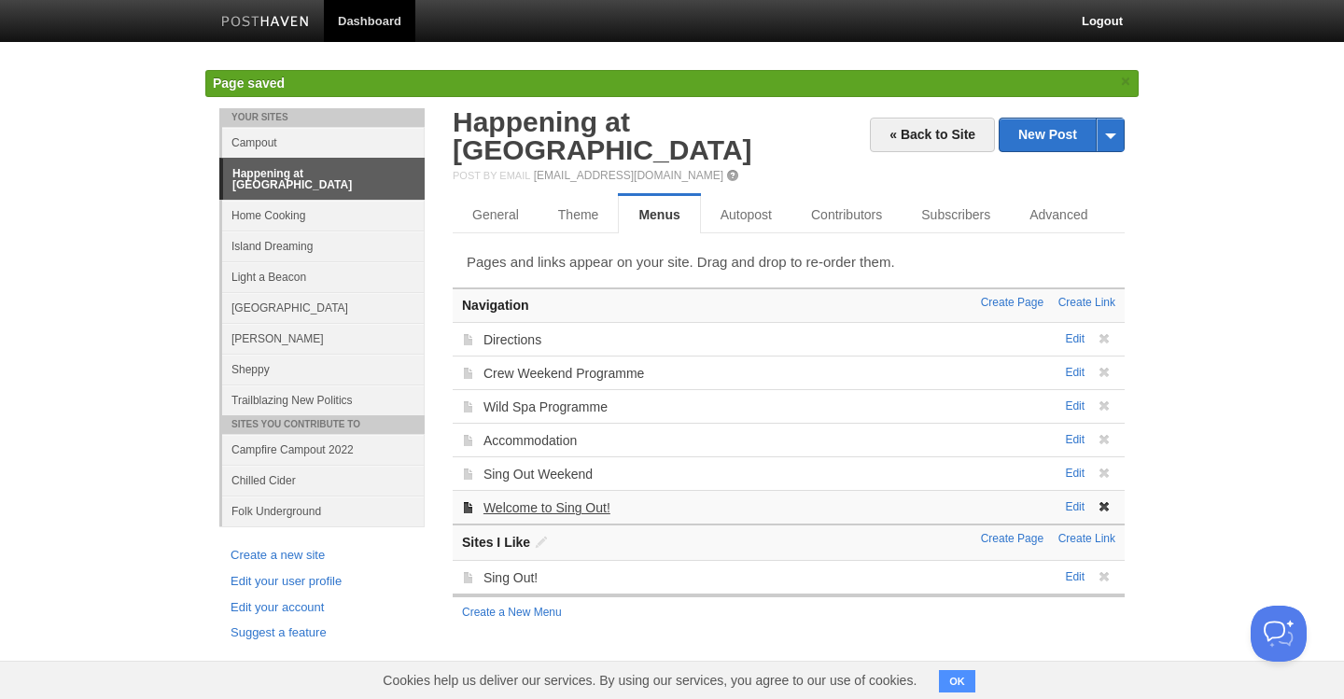
click at [544, 500] on link "Welcome to Sing Out!" at bounding box center [547, 507] width 127 height 15
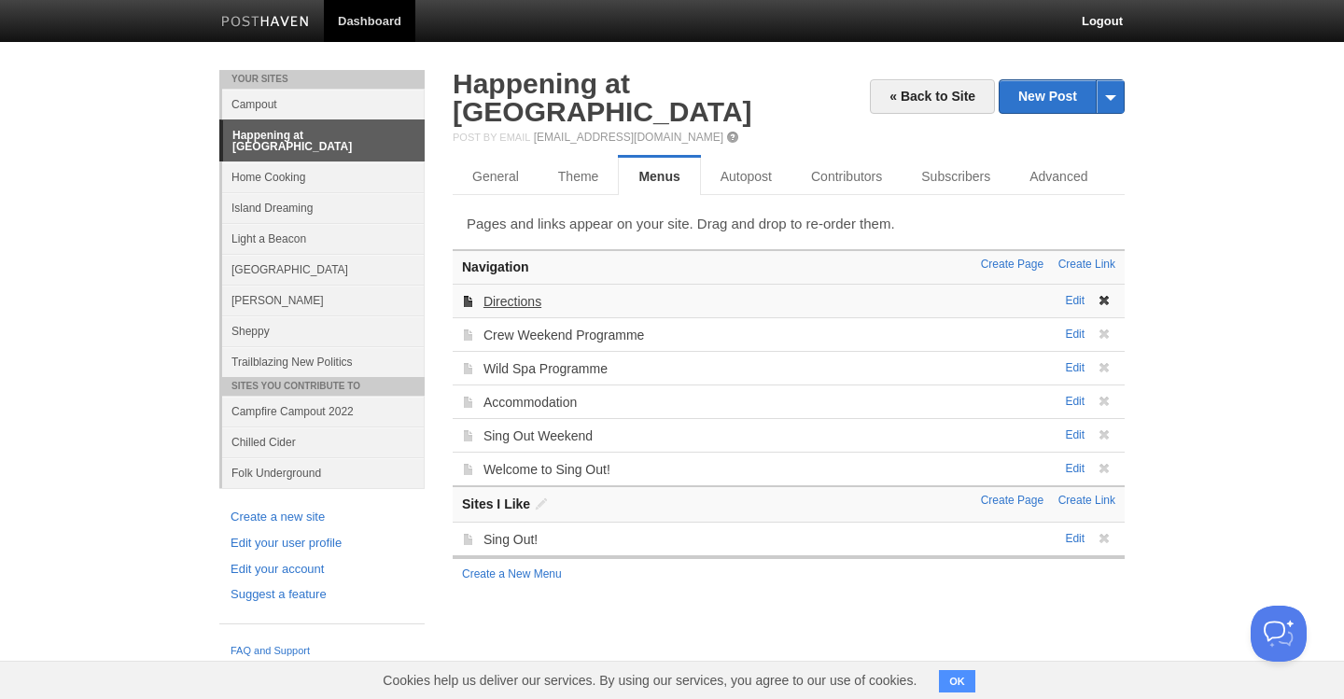
click at [517, 294] on link "Directions" at bounding box center [513, 301] width 58 height 15
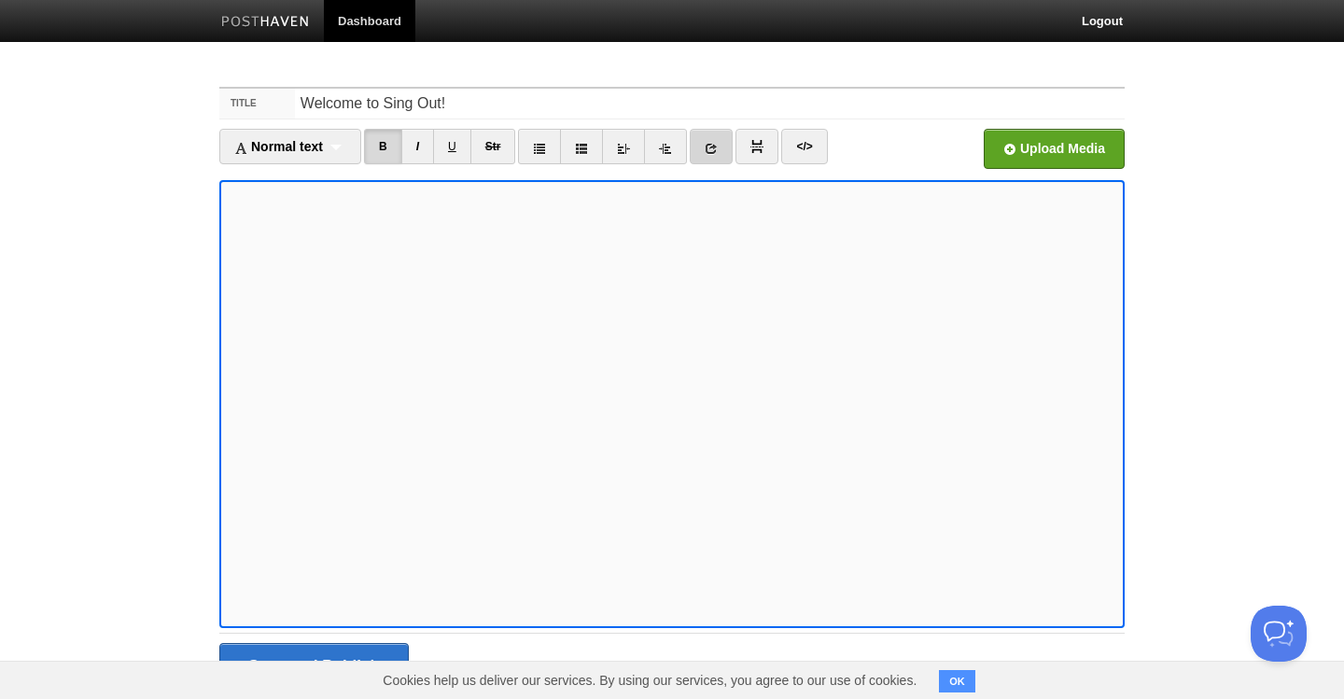
click at [723, 146] on link at bounding box center [711, 146] width 43 height 35
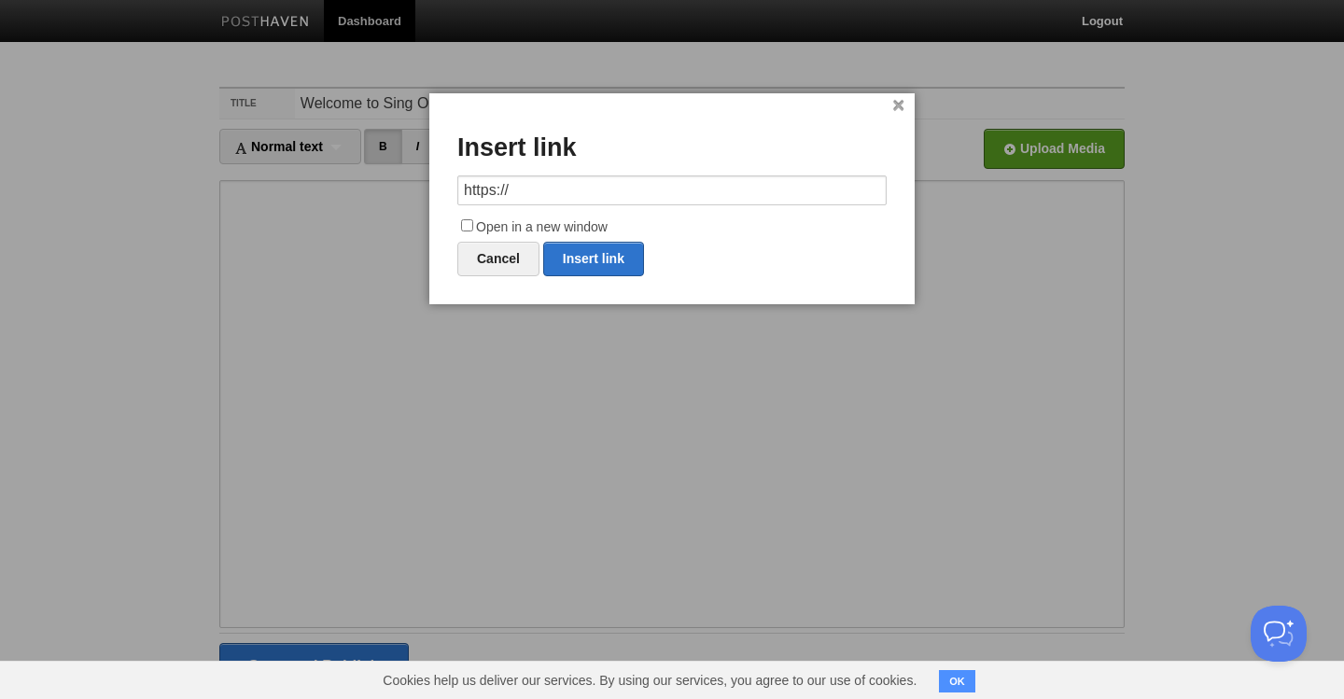
click at [464, 224] on input "Open in a new window" at bounding box center [467, 225] width 12 height 12
checkbox input "true"
drag, startPoint x: 523, startPoint y: 197, endPoint x: 405, endPoint y: 180, distance: 118.8
click at [405, 180] on body "Dashboard Logout Your Sites Campout Happening at [GEOGRAPHIC_DATA] Home Cooking…" at bounding box center [672, 380] width 1344 height 760
paste input "liberate.space/directions"
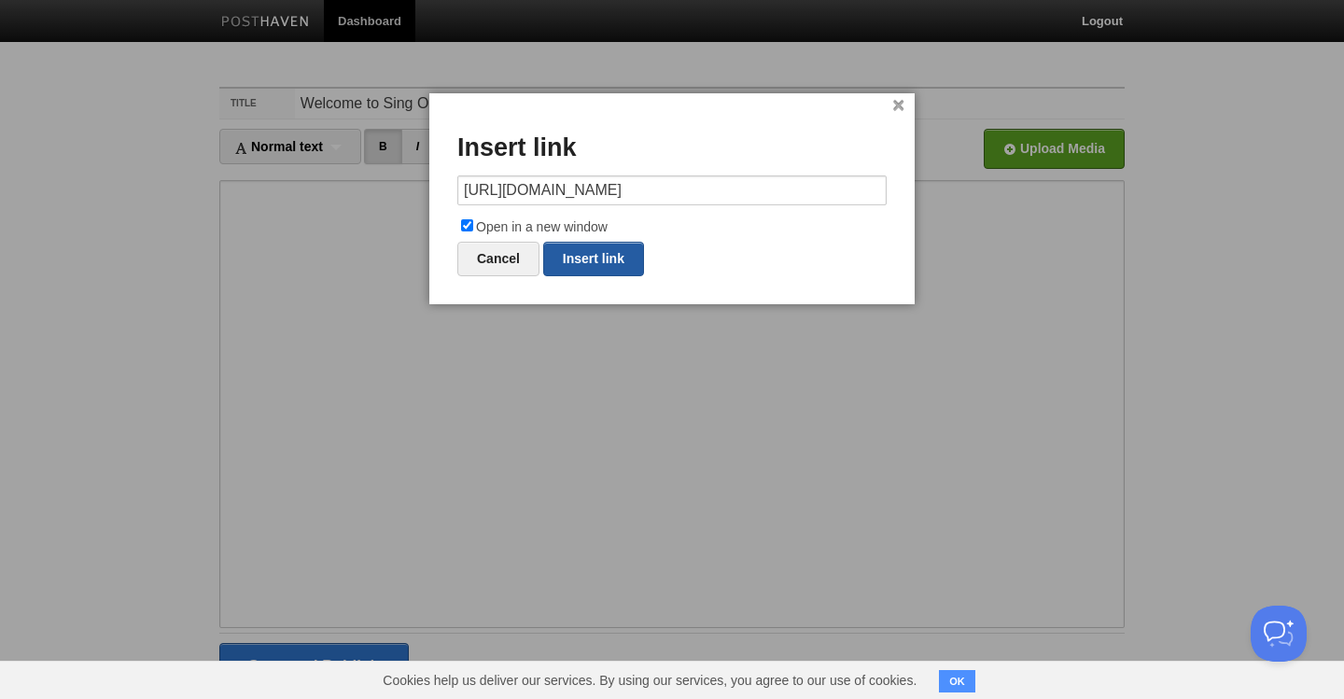
click at [598, 260] on link "Insert link" at bounding box center [593, 259] width 101 height 35
type input "https://"
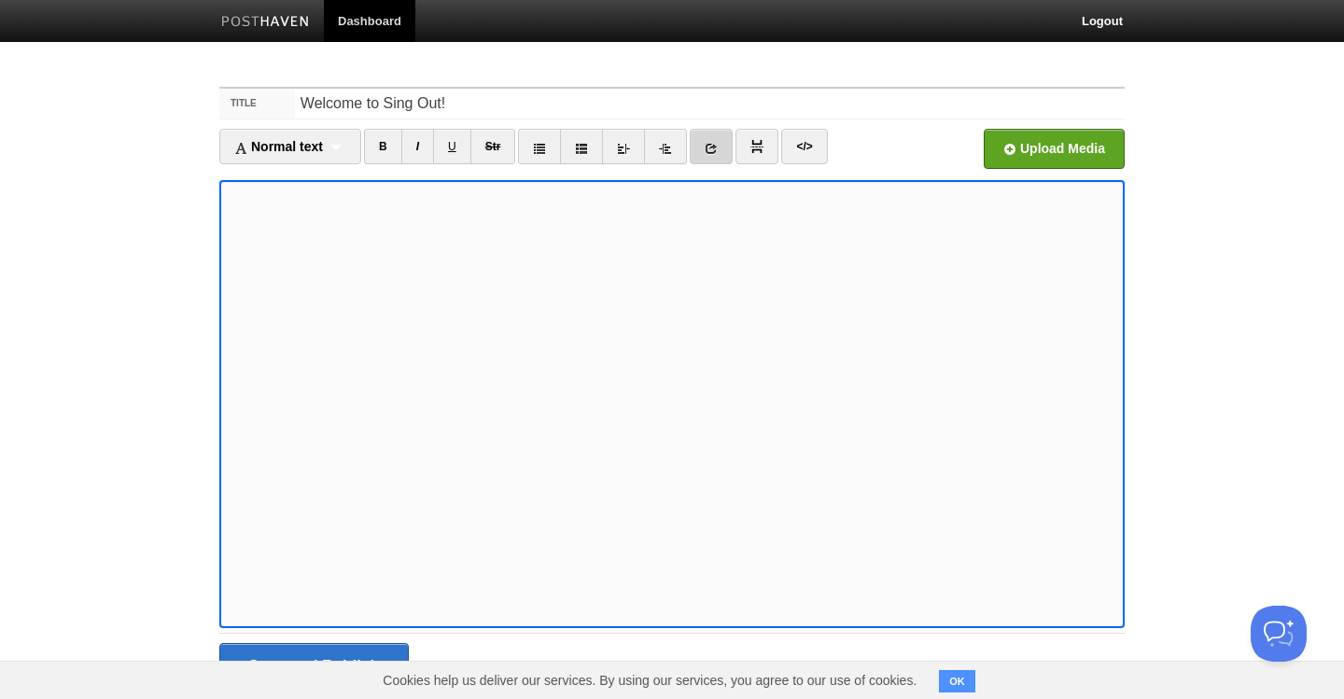
click at [723, 144] on link at bounding box center [711, 146] width 43 height 35
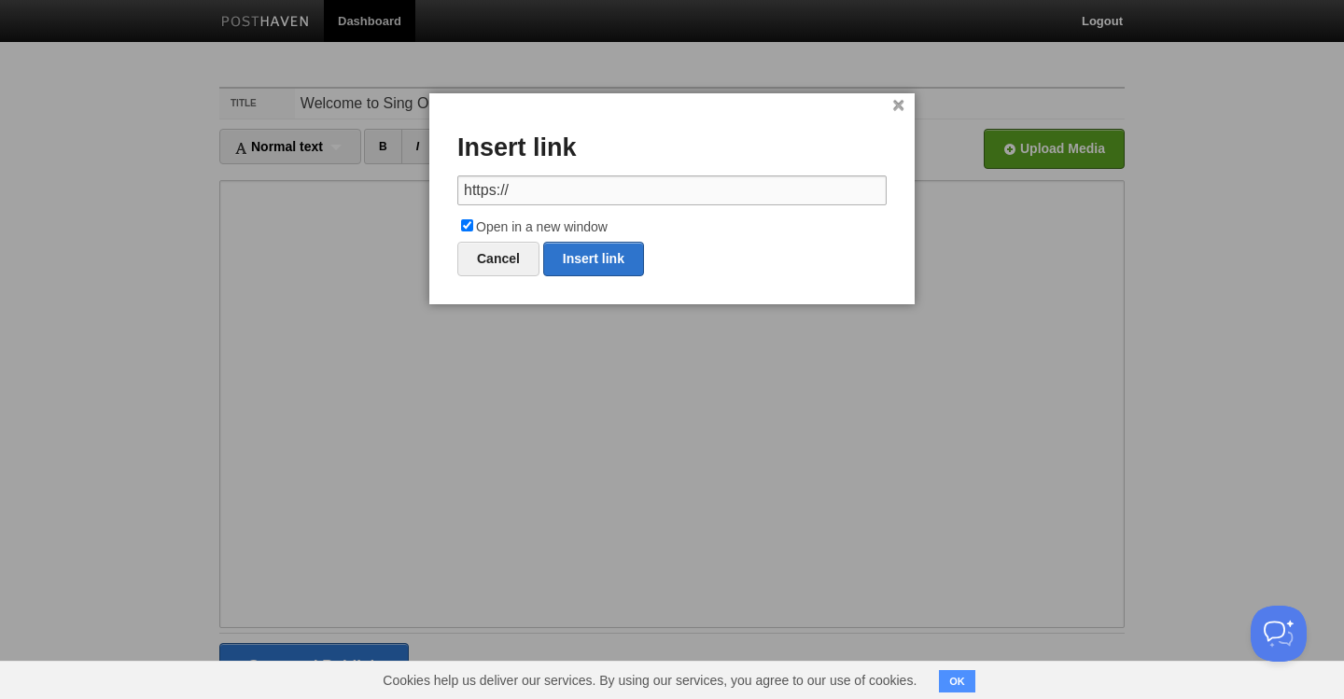
drag, startPoint x: 529, startPoint y: 190, endPoint x: 415, endPoint y: 183, distance: 114.1
click at [415, 183] on body "Dashboard Logout Your Sites Campout Happening at [GEOGRAPHIC_DATA] Home Cooking…" at bounding box center [672, 380] width 1344 height 760
paste input "[DOMAIN_NAME][URL]"
click at [586, 253] on link "Insert link" at bounding box center [593, 259] width 101 height 35
type input "https://"
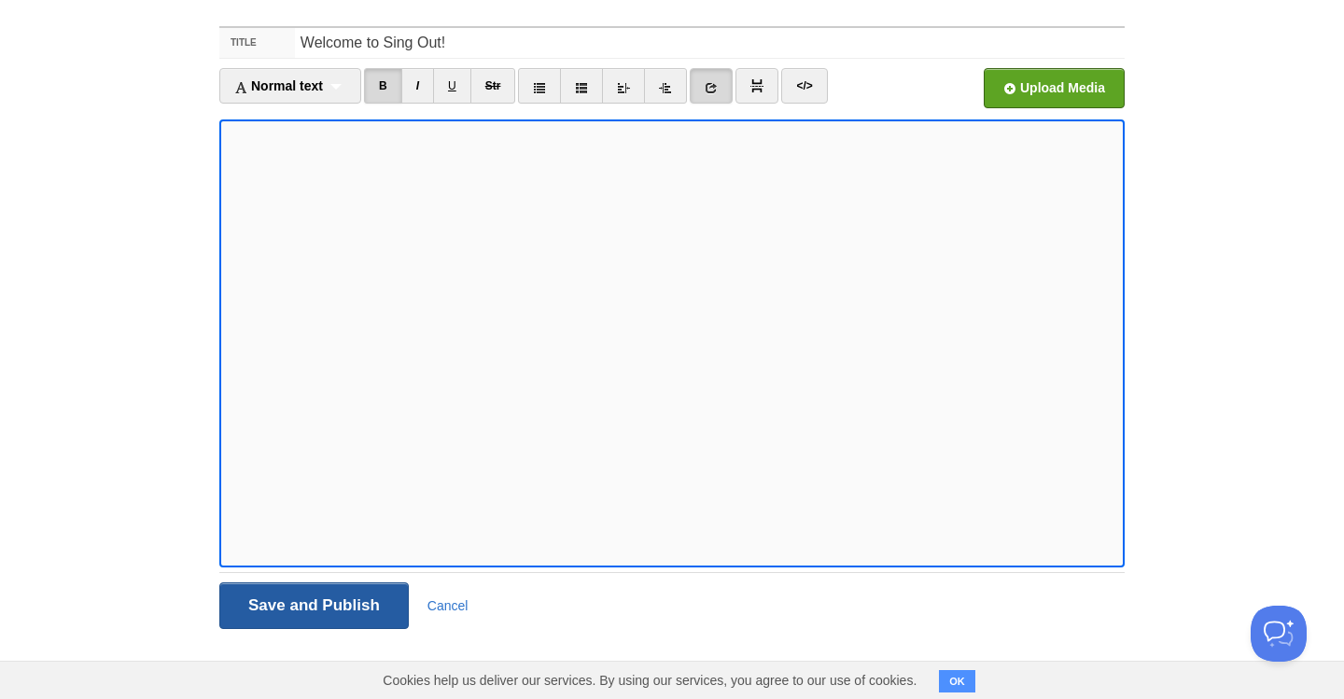
scroll to position [61, 0]
click at [304, 603] on input "Save and Publish" at bounding box center [313, 605] width 189 height 47
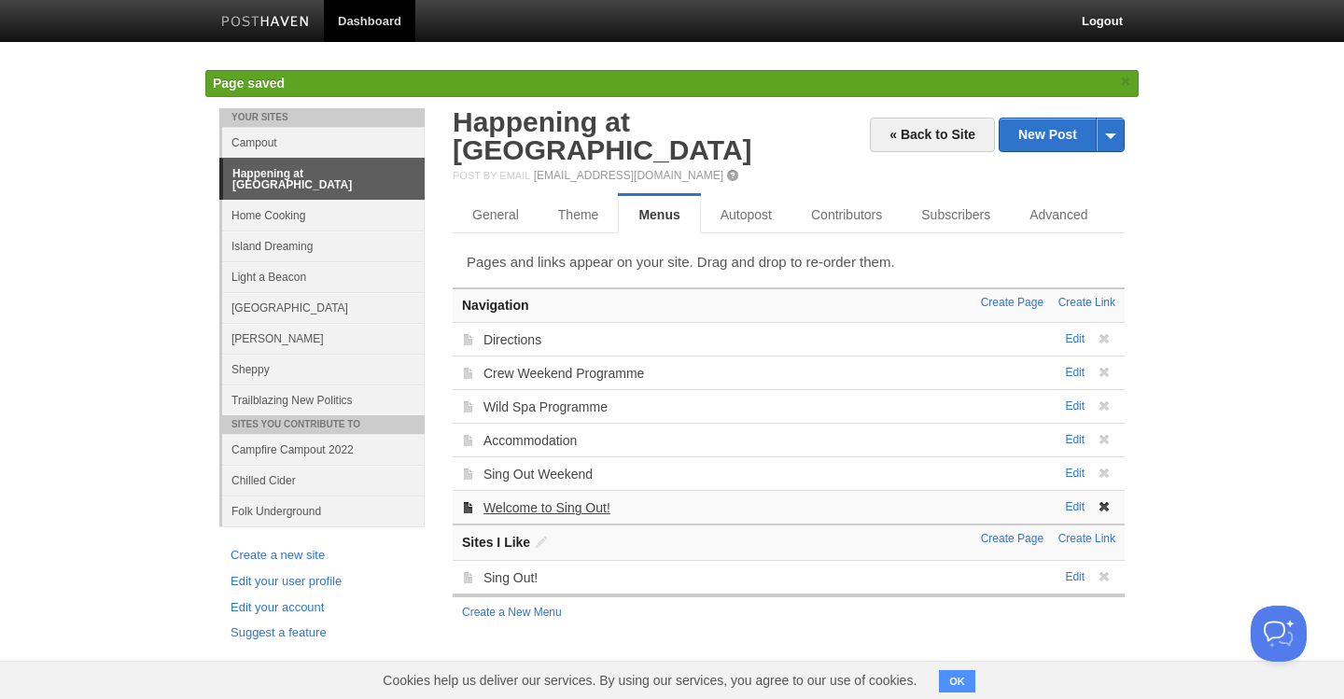
click at [521, 500] on link "Welcome to Sing Out!" at bounding box center [547, 507] width 127 height 15
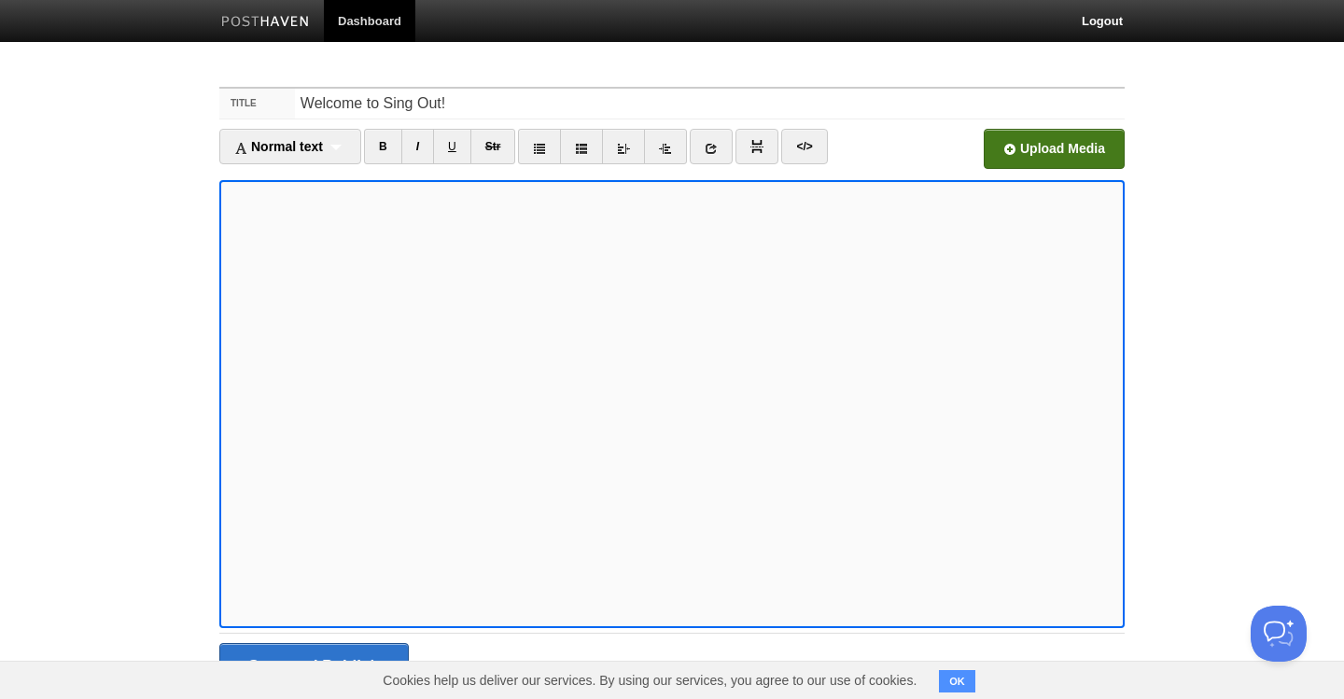
click at [1087, 147] on input "file" at bounding box center [490, 153] width 1413 height 95
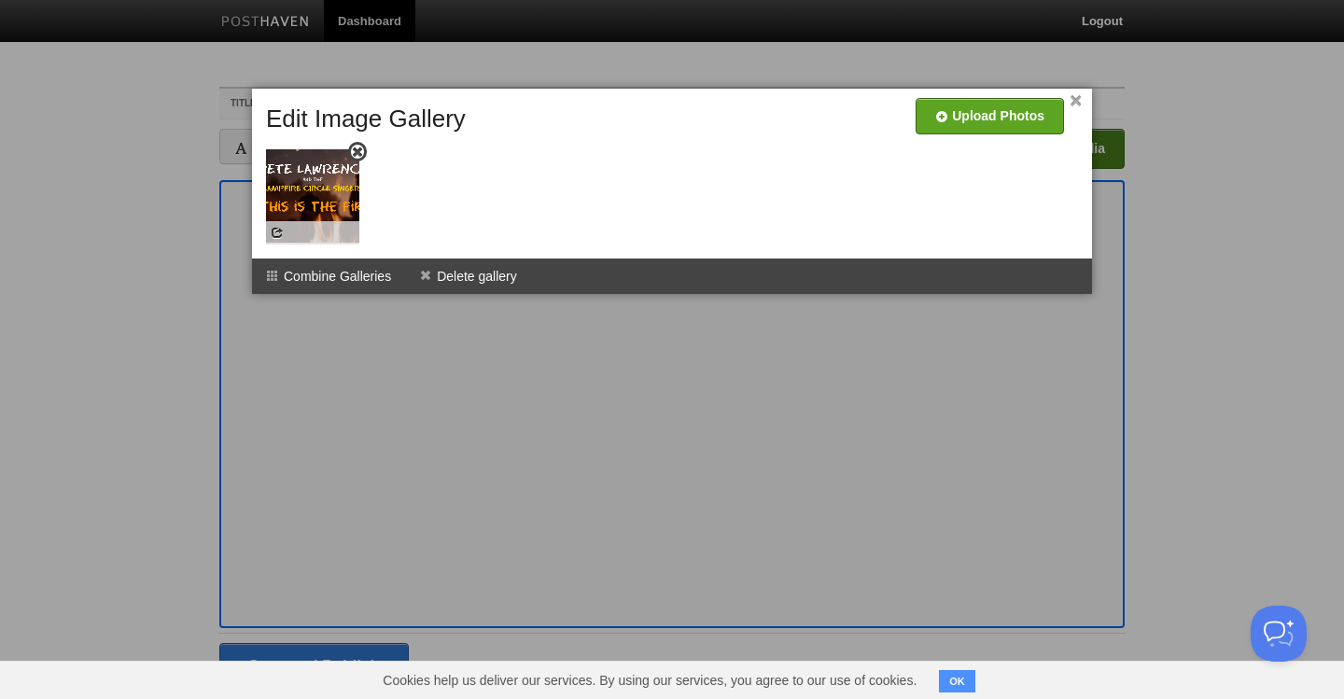
click at [326, 221] on div at bounding box center [312, 232] width 93 height 23
click at [1078, 96] on link "×" at bounding box center [1076, 101] width 12 height 10
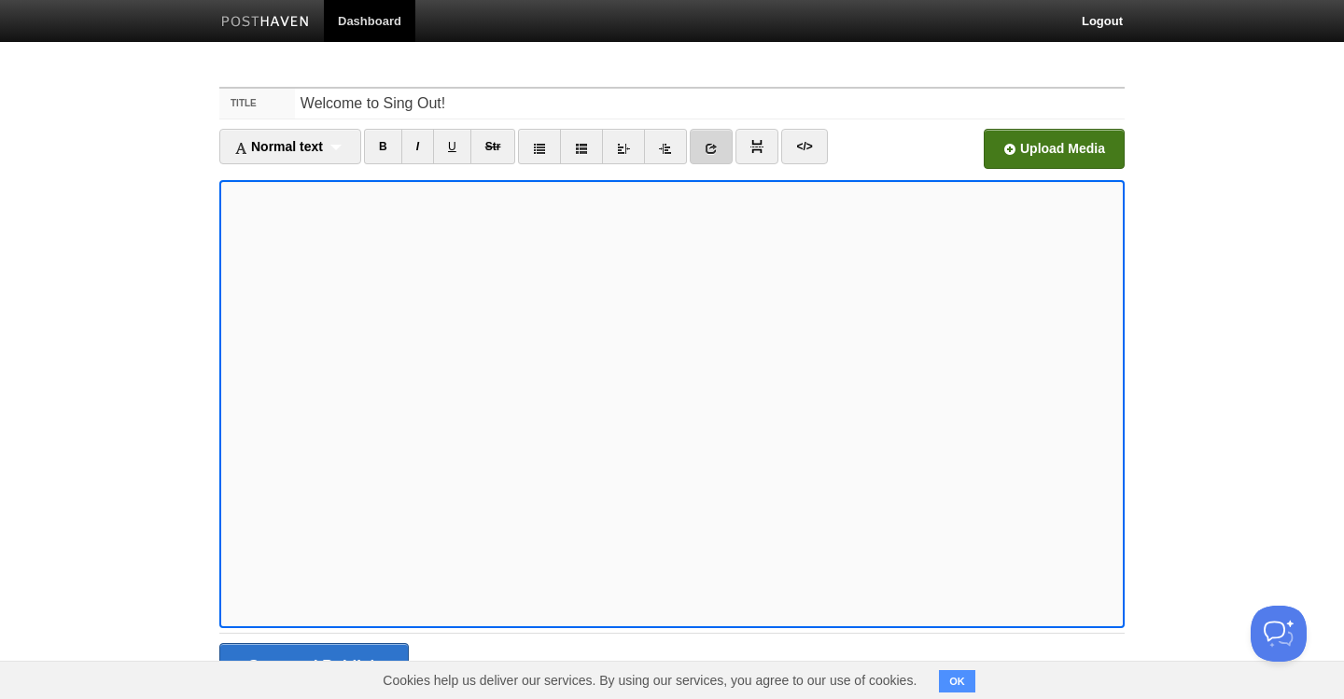
click at [714, 147] on icon at bounding box center [711, 148] width 13 height 13
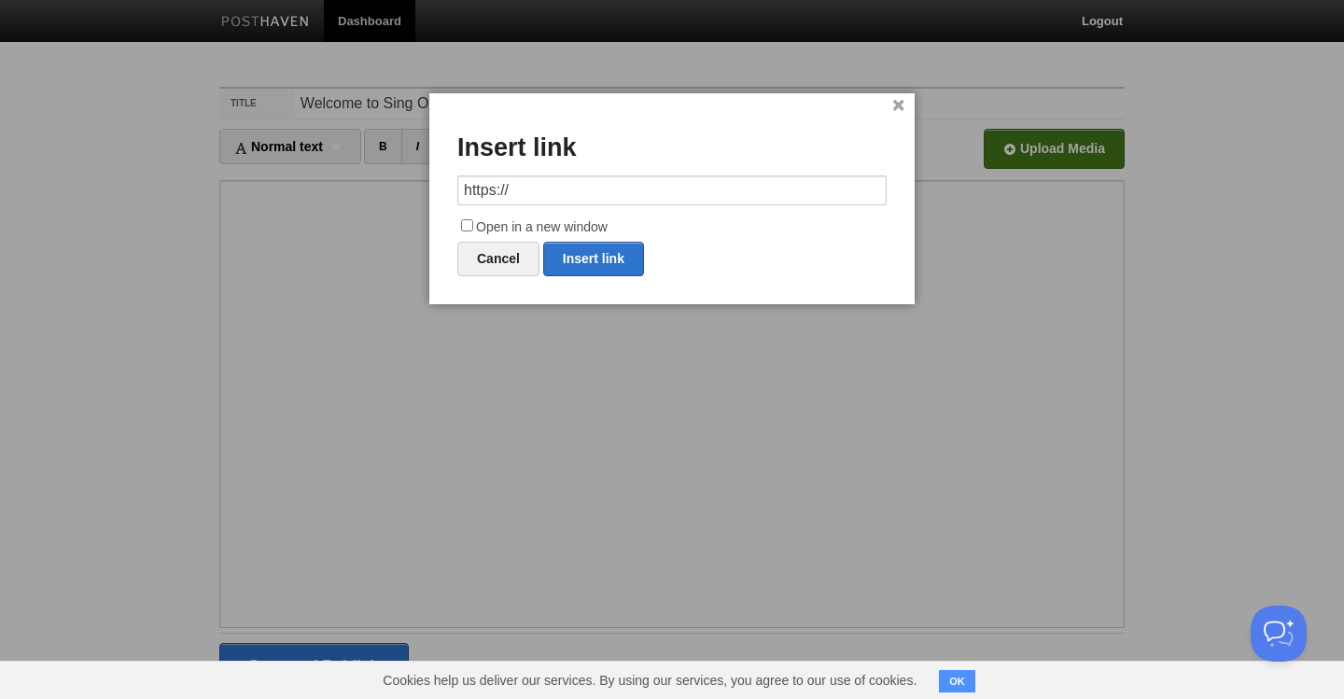
click at [461, 223] on input "Open in a new window" at bounding box center [467, 225] width 12 height 12
checkbox input "true"
drag, startPoint x: 540, startPoint y: 188, endPoint x: 403, endPoint y: 184, distance: 136.3
click at [403, 184] on body "Dashboard Logout Your Sites Campout Happening at [GEOGRAPHIC_DATA] Home Cooking…" at bounding box center [672, 380] width 1344 height 760
paste input "[DOMAIN_NAME][URL]"
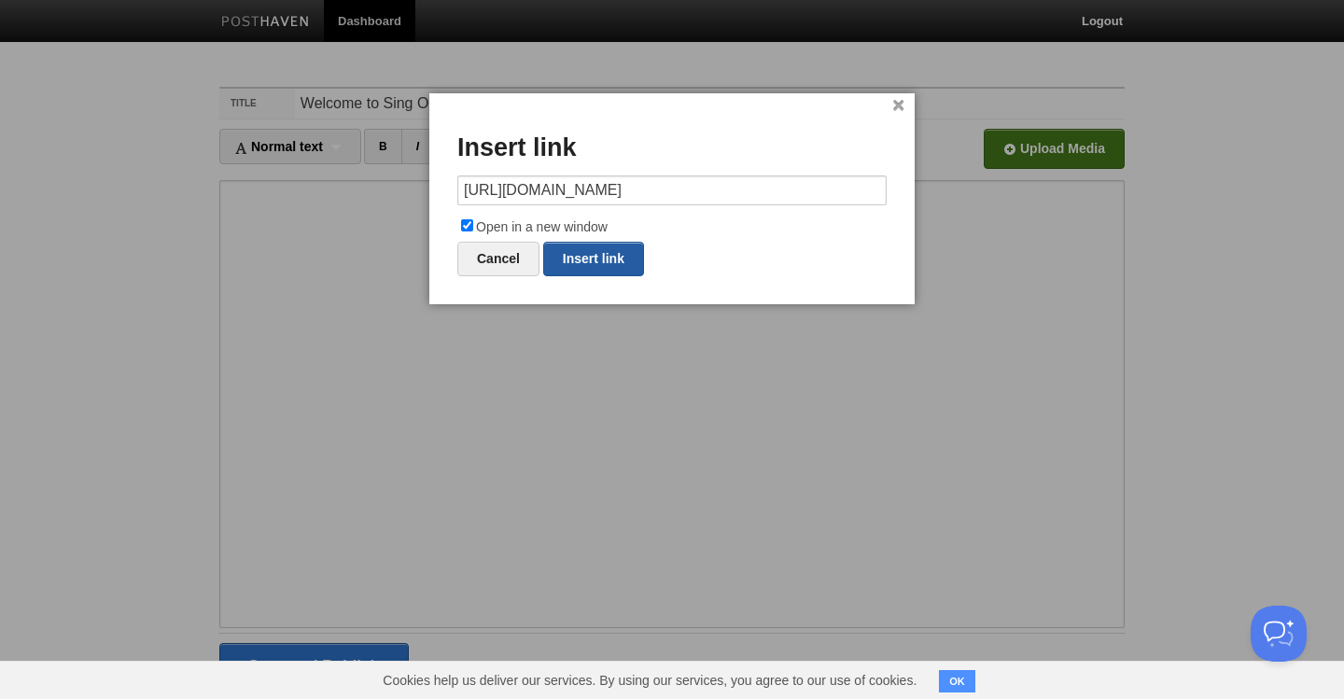
click at [575, 261] on link "Insert link" at bounding box center [593, 259] width 101 height 35
type input "https://"
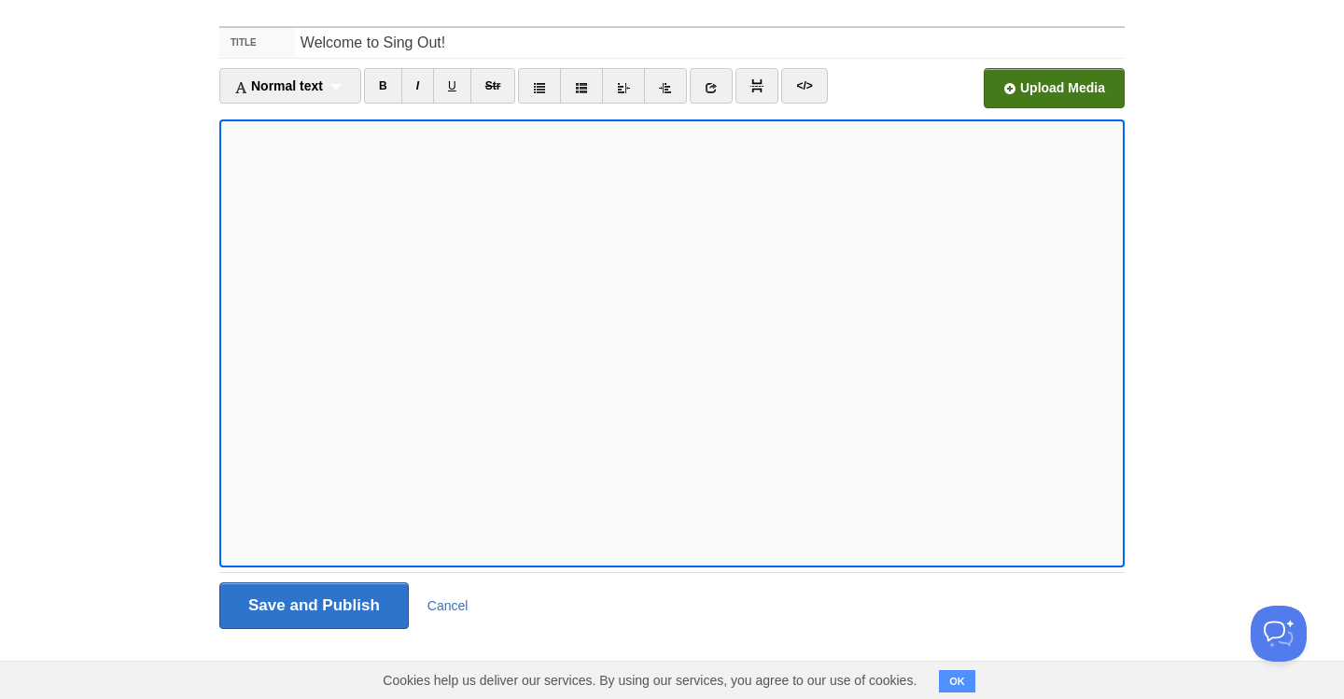
scroll to position [61, 0]
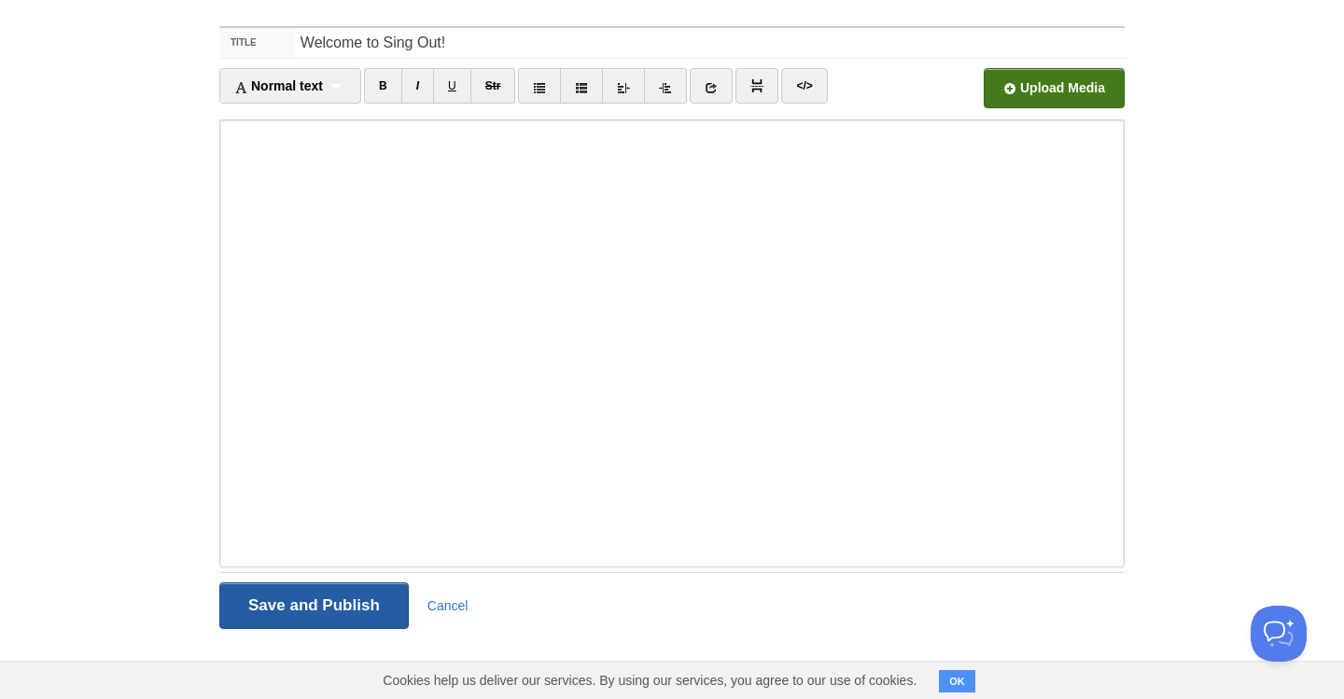
click at [265, 610] on input "Save and Publish" at bounding box center [313, 605] width 189 height 47
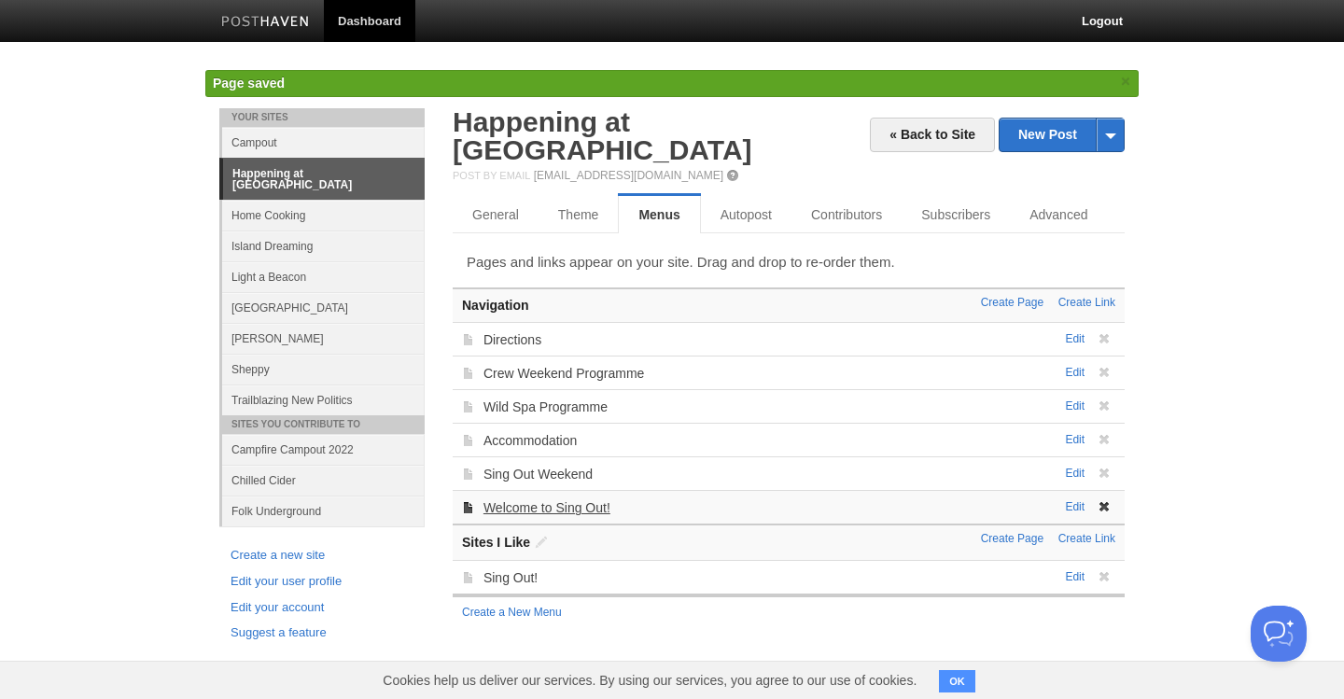
click at [542, 500] on link "Welcome to Sing Out!" at bounding box center [547, 507] width 127 height 15
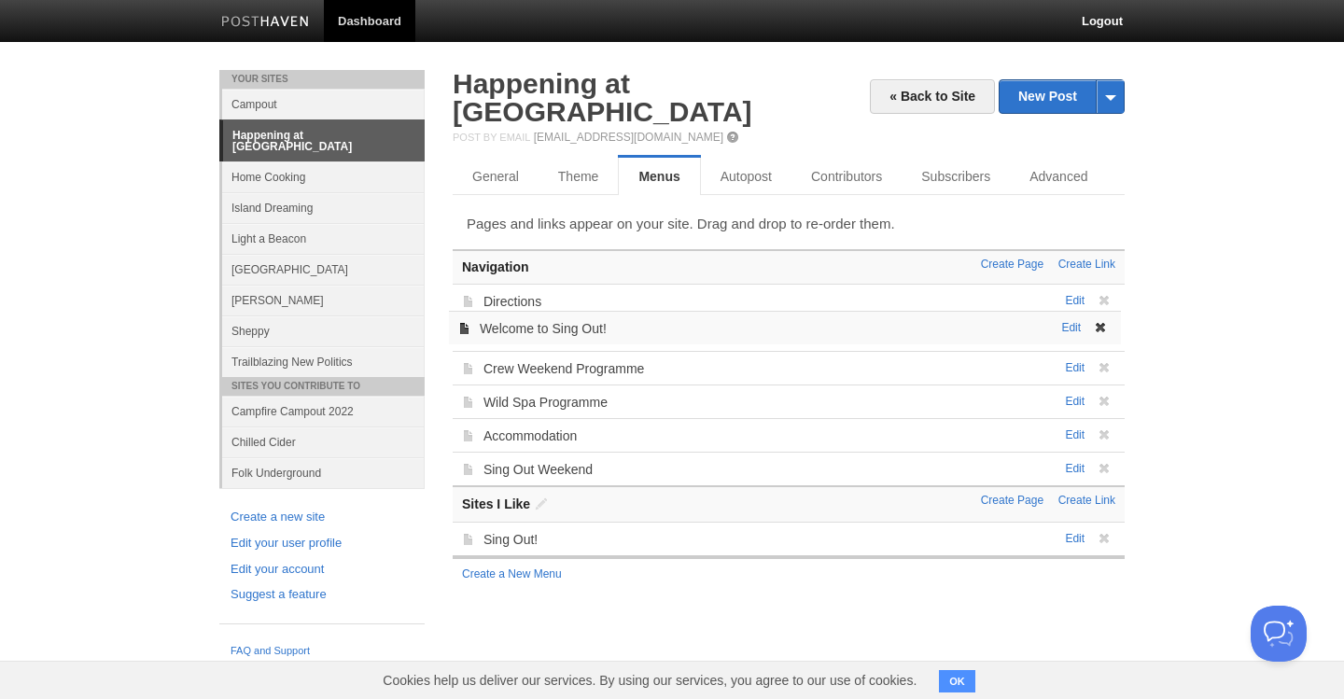
drag, startPoint x: 803, startPoint y: 486, endPoint x: 799, endPoint y: 310, distance: 176.5
drag, startPoint x: 671, startPoint y: 336, endPoint x: 668, endPoint y: 446, distance: 110.2
drag, startPoint x: 666, startPoint y: 413, endPoint x: 666, endPoint y: 336, distance: 76.5
drag, startPoint x: 628, startPoint y: 412, endPoint x: 628, endPoint y: 339, distance: 72.8
click at [521, 328] on link "Welcome to Sing Out!" at bounding box center [547, 335] width 127 height 15
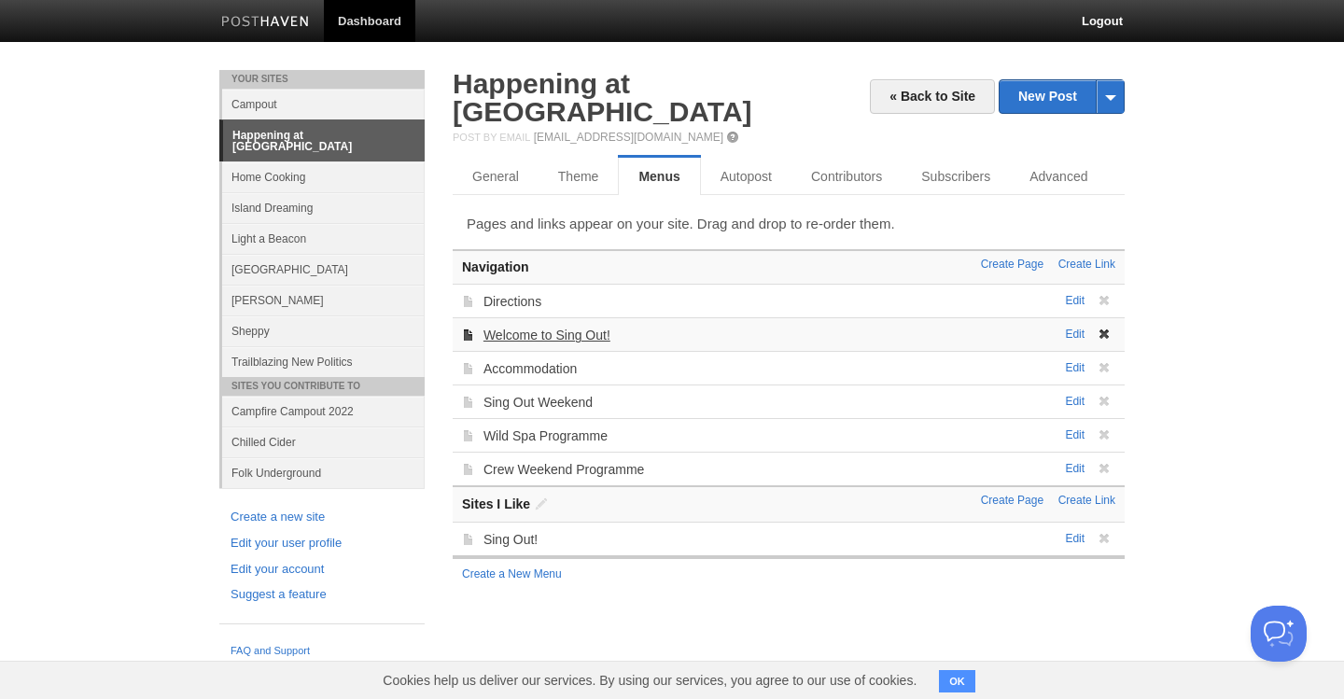
click at [529, 328] on link "Welcome to Sing Out!" at bounding box center [547, 335] width 127 height 15
